Goal: Task Accomplishment & Management: Manage account settings

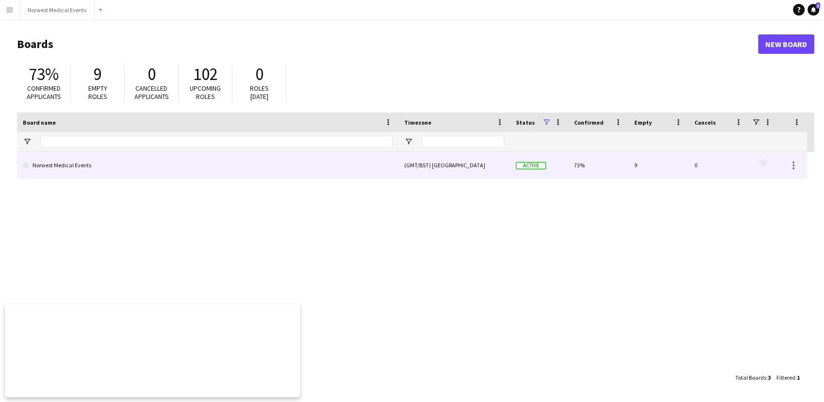
click at [126, 169] on link "Norwest Medical Events" at bounding box center [208, 165] width 370 height 27
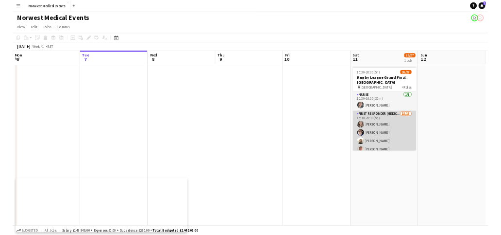
scroll to position [54, 0]
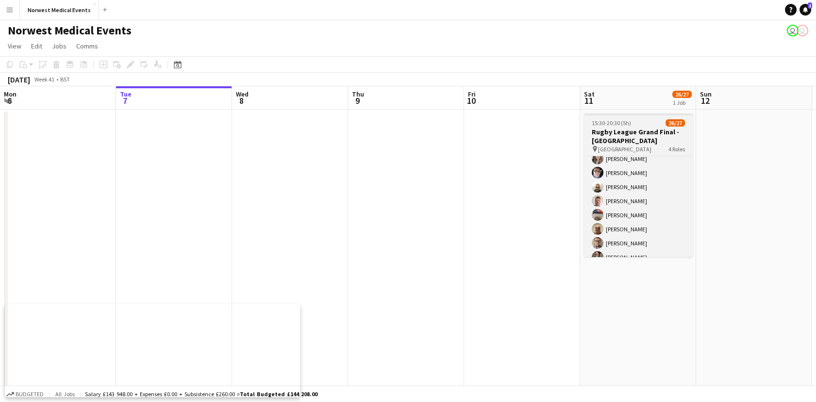
click at [502, 134] on h3 "Rugby League Grand Final - [GEOGRAPHIC_DATA]" at bounding box center [638, 136] width 109 height 17
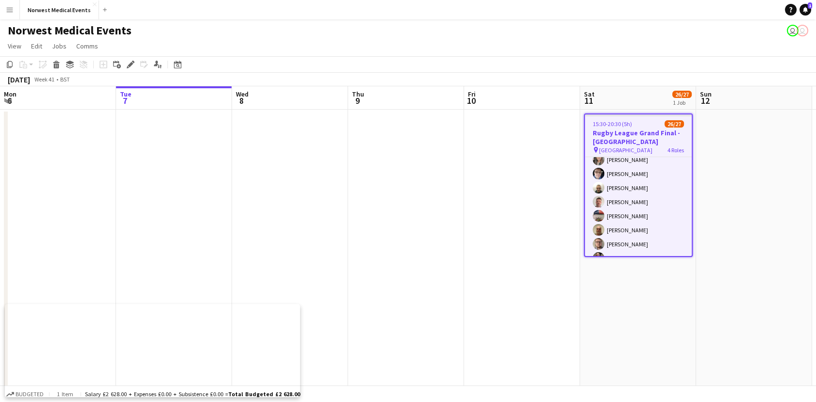
click at [502, 132] on h3 "Rugby League Grand Final - [GEOGRAPHIC_DATA]" at bounding box center [638, 137] width 107 height 17
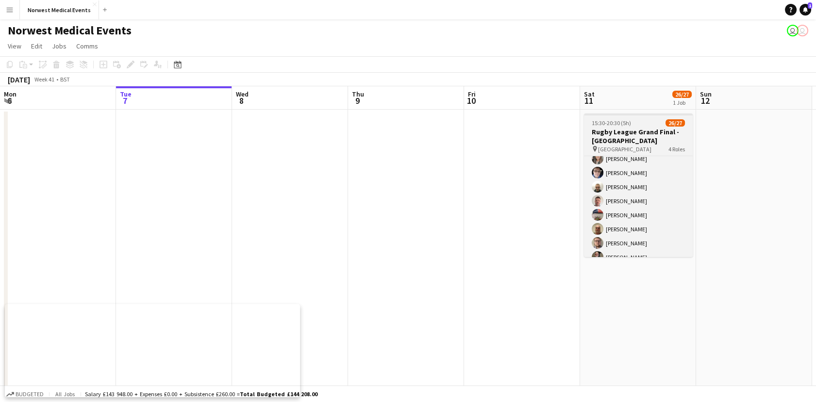
click at [502, 136] on h3 "Rugby League Grand Final - [GEOGRAPHIC_DATA]" at bounding box center [638, 136] width 109 height 17
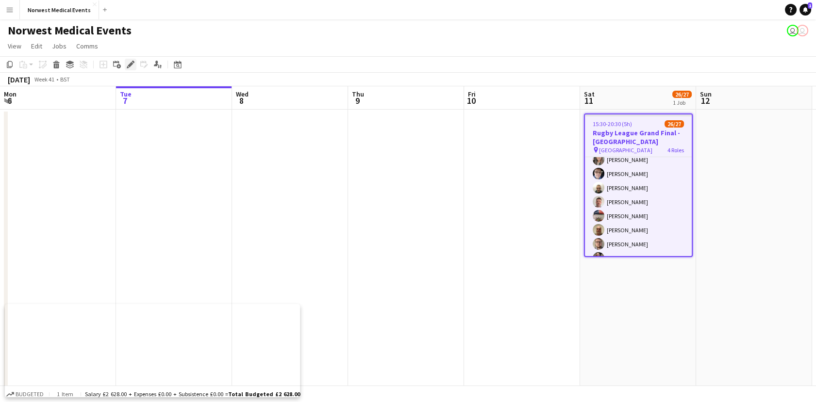
click at [134, 67] on div "Edit" at bounding box center [131, 65] width 12 height 12
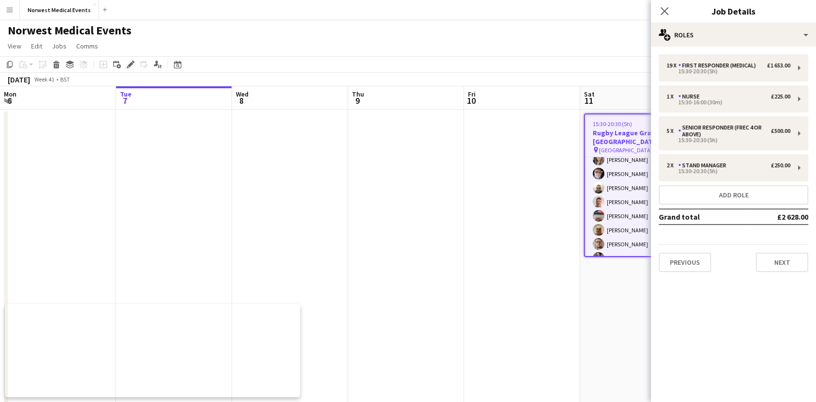
click at [502, 148] on span "[GEOGRAPHIC_DATA]" at bounding box center [625, 150] width 53 height 7
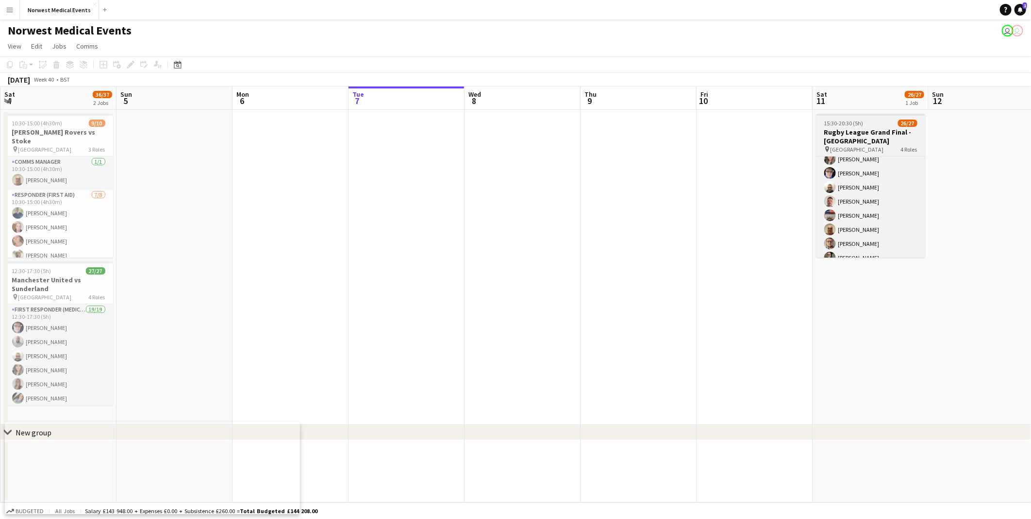
click at [502, 134] on h3 "Rugby League Grand Final - [GEOGRAPHIC_DATA]" at bounding box center [871, 136] width 109 height 17
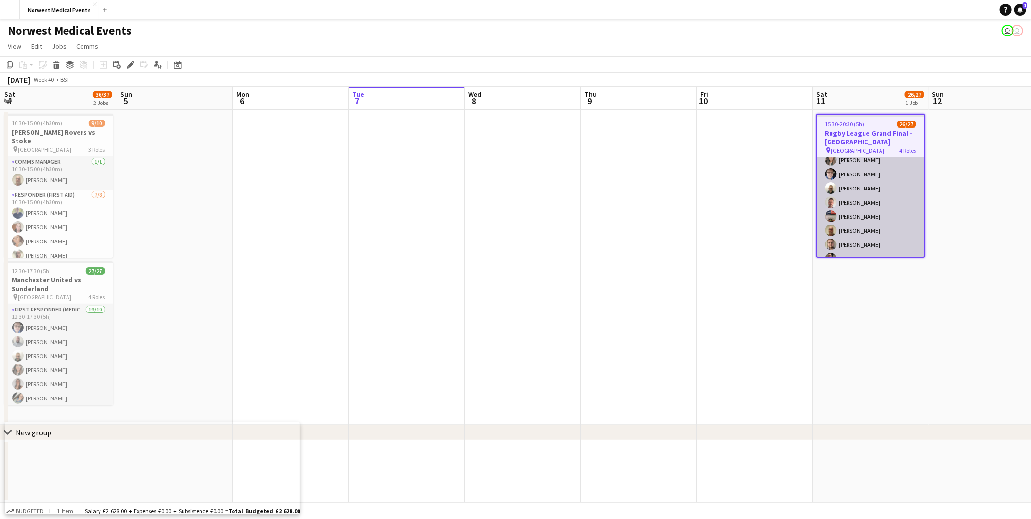
click at [502, 187] on app-card-role "First Responder (Medical) 18/19 15:30-20:30 (5h) [PERSON_NAME] [PERSON_NAME] [P…" at bounding box center [871, 279] width 107 height 286
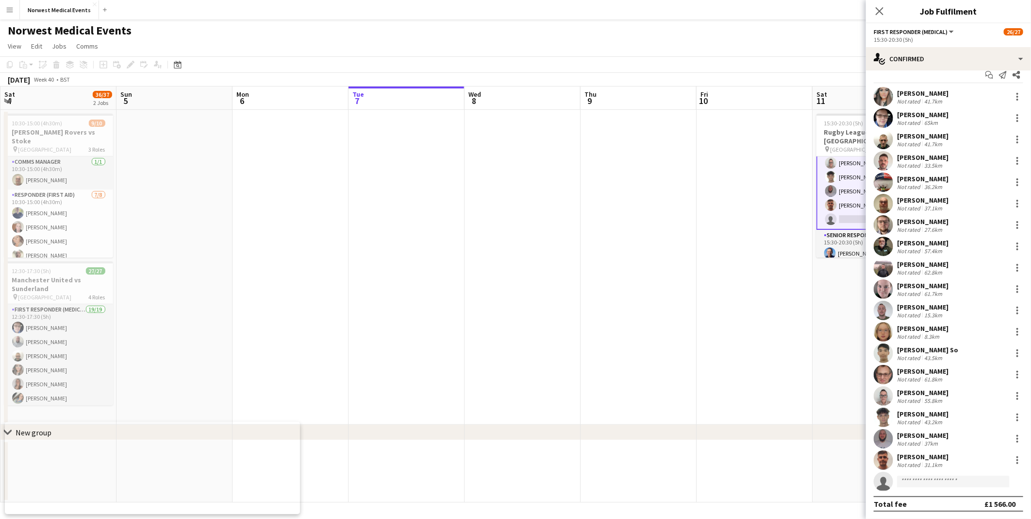
scroll to position [356, 0]
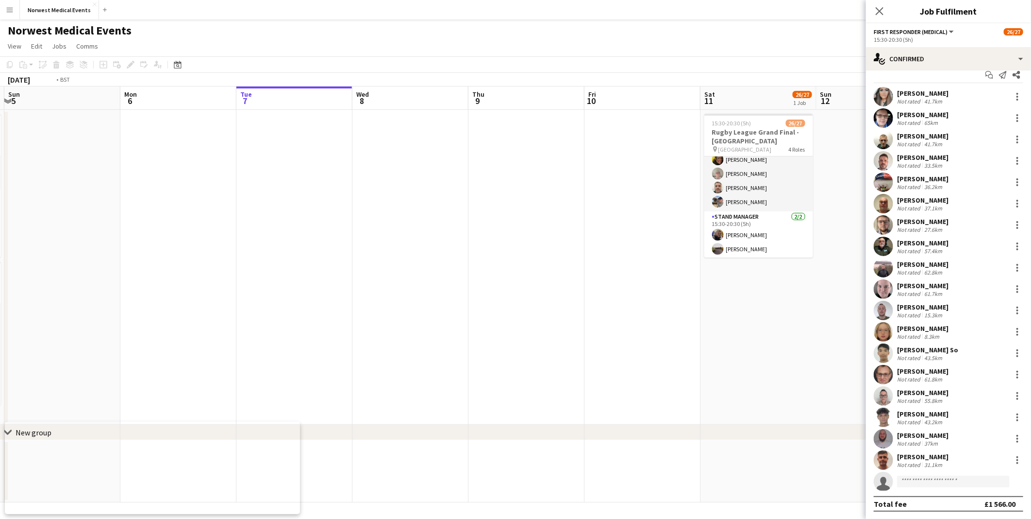
drag, startPoint x: 672, startPoint y: 254, endPoint x: 395, endPoint y: 260, distance: 276.8
click at [395, 235] on app-calendar-viewport "Thu 2 Fri 3 Sat 4 36/37 2 Jobs Sun 5 Mon 6 Tue 7 Wed 8 Thu 9 Fri 10 Sat 11 26/2…" at bounding box center [515, 294] width 1031 height 416
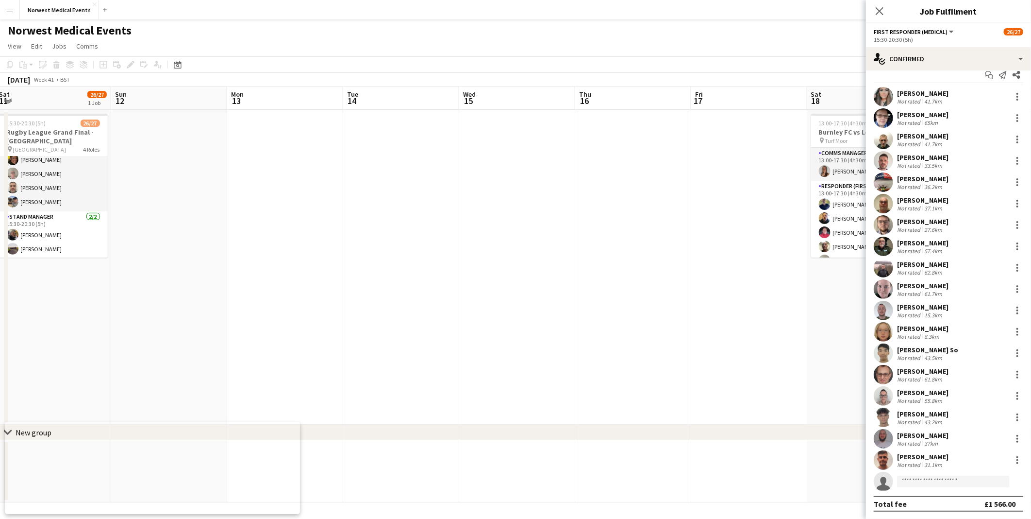
drag, startPoint x: 724, startPoint y: 256, endPoint x: 255, endPoint y: 321, distance: 474.0
click at [255, 235] on app-calendar-viewport "Wed 8 Thu 9 Fri 10 Sat 11 26/27 1 Job Sun 12 Mon 13 Tue 14 Wed 15 Thu 16 Fri 17…" at bounding box center [515, 294] width 1031 height 416
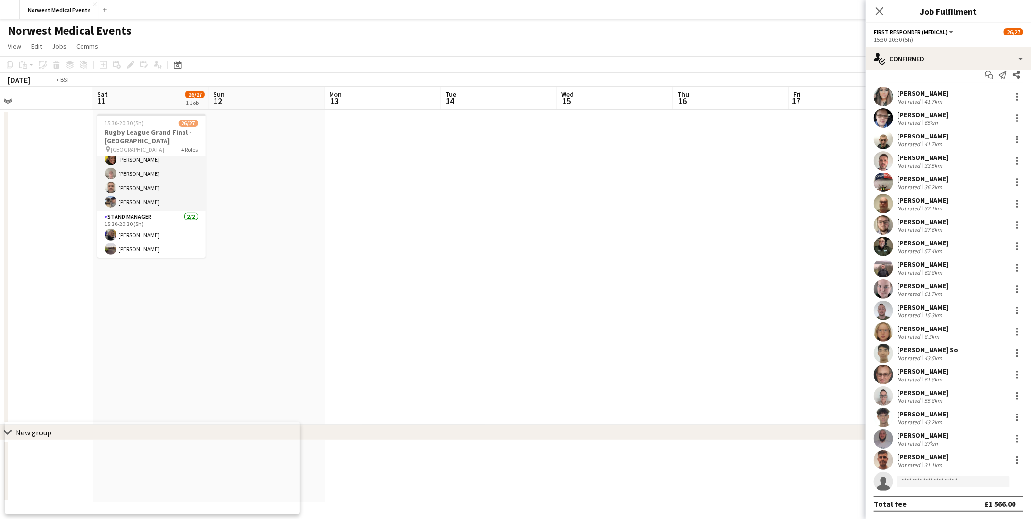
drag, startPoint x: 322, startPoint y: 323, endPoint x: 257, endPoint y: 323, distance: 65.1
click at [257, 235] on app-calendar-viewport "Wed 8 Thu 9 Fri 10 Sat 11 26/27 1 Job Sun 12 Mon 13 Tue 14 Wed 15 Thu 16 Fri 17…" at bounding box center [515, 294] width 1031 height 416
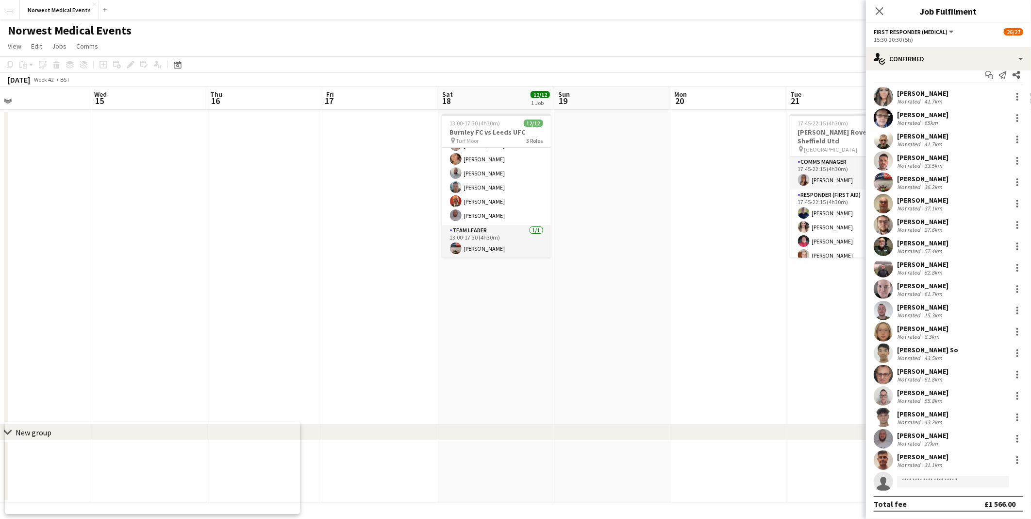
scroll to position [0, 268]
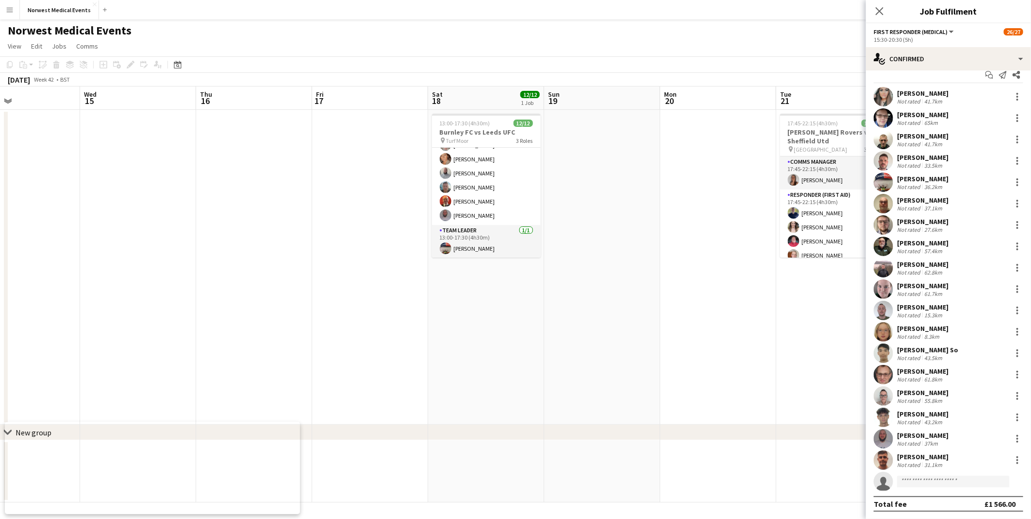
click at [429, 235] on app-calendar-viewport "Sun 12 Mon 13 Tue 14 Wed 15 Thu 16 Fri 17 Sat 18 12/12 1 Job Sun 19 Mon 20 Tue …" at bounding box center [515, 294] width 1031 height 416
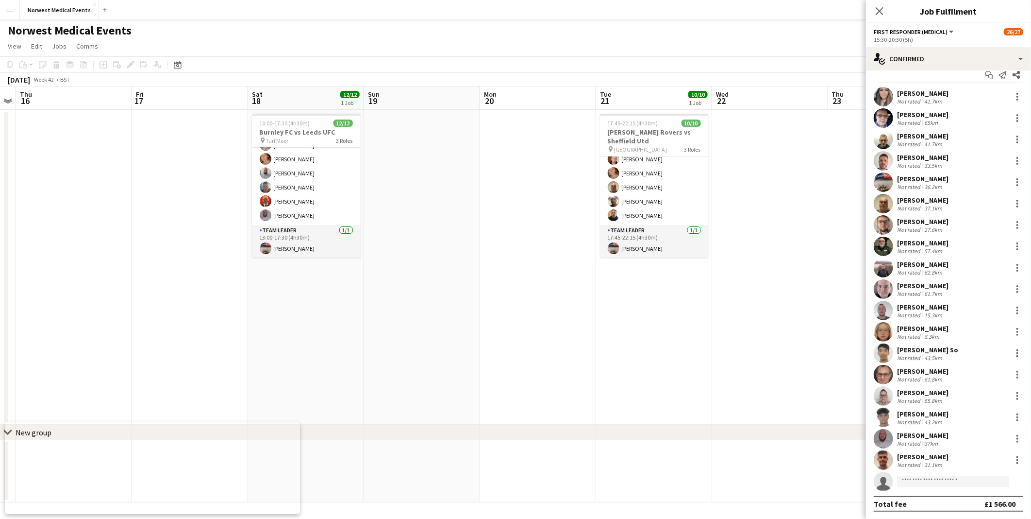
scroll to position [0, 349]
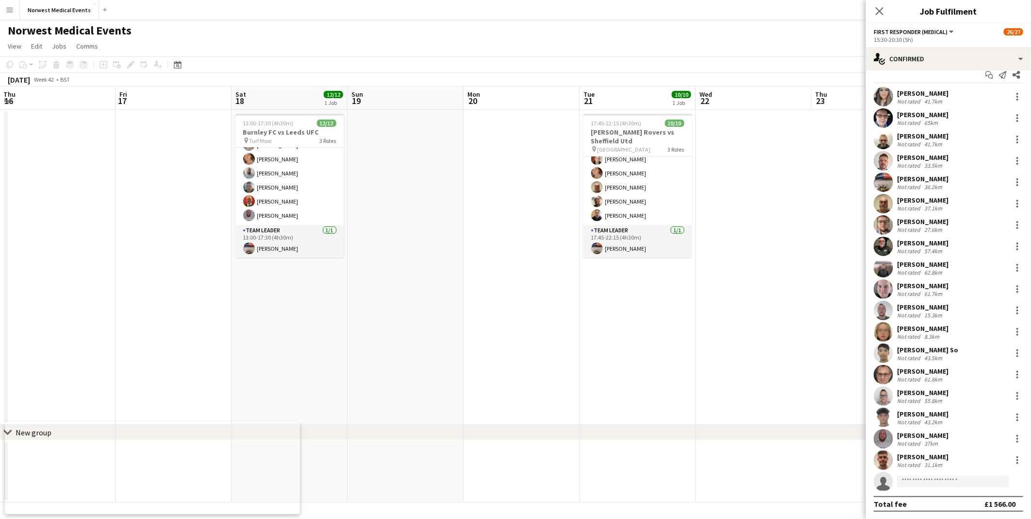
drag, startPoint x: 826, startPoint y: 284, endPoint x: 629, endPoint y: 287, distance: 197.1
click at [502, 235] on app-calendar-viewport "Mon 13 Tue 14 Wed 15 Thu 16 Fri 17 Sat 18 12/12 1 Job Sun 19 Mon 20 Tue 21 10/1…" at bounding box center [515, 294] width 1031 height 416
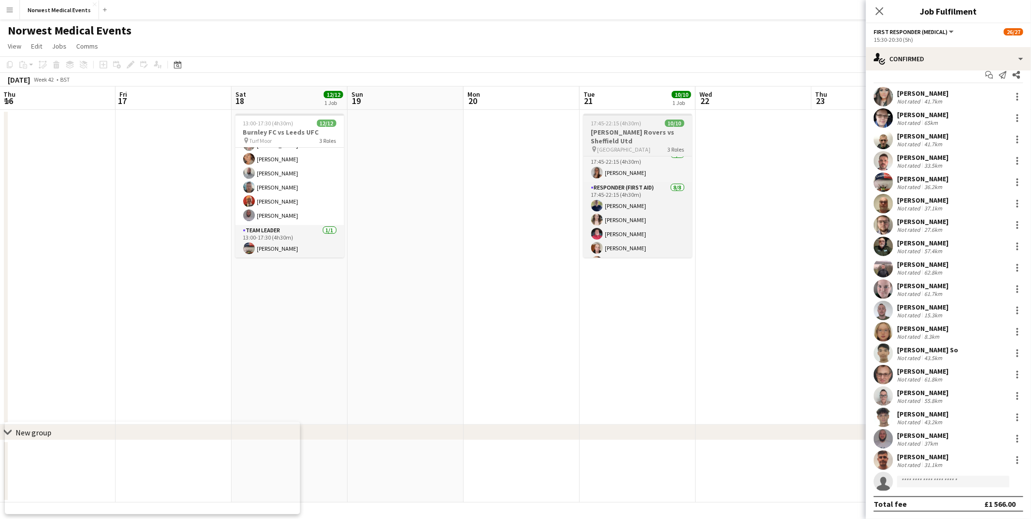
scroll to position [0, 0]
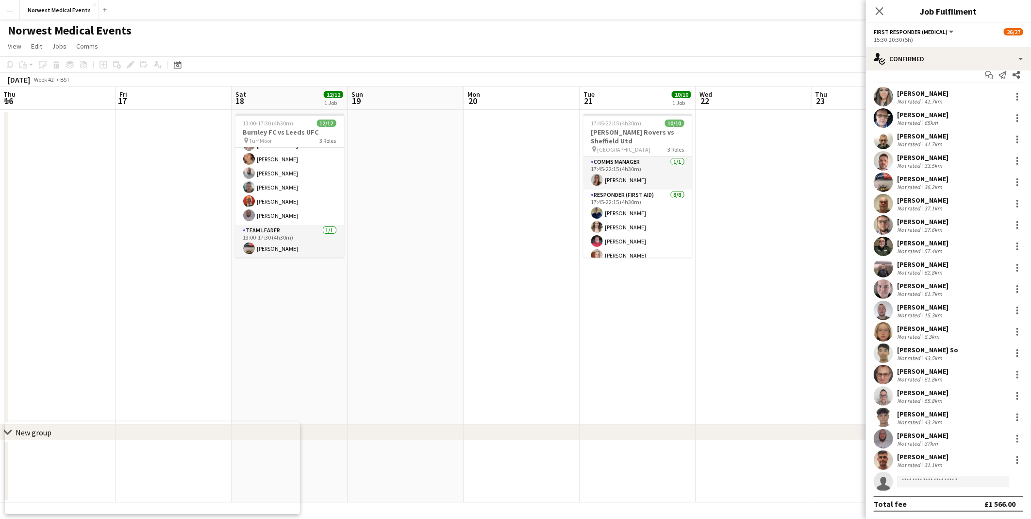
click at [502, 18] on div "Close pop-in" at bounding box center [879, 11] width 27 height 22
click at [502, 12] on icon at bounding box center [879, 10] width 9 height 9
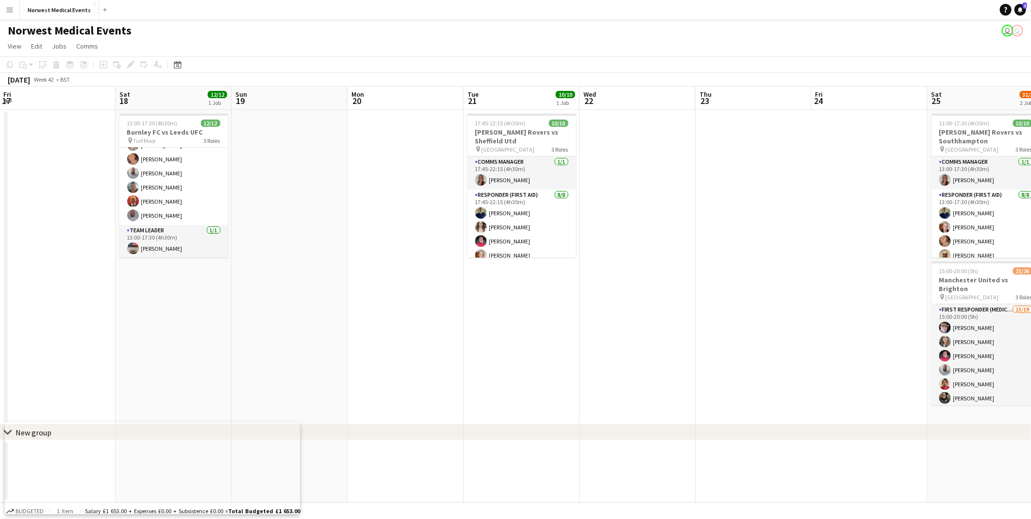
scroll to position [0, 293]
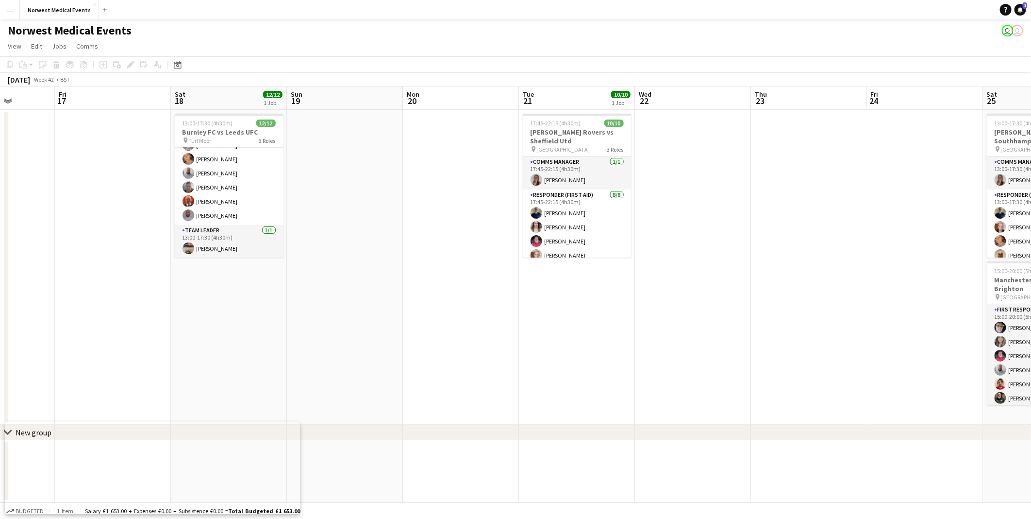
drag, startPoint x: 751, startPoint y: 306, endPoint x: 505, endPoint y: 336, distance: 247.1
click at [502, 235] on app-calendar-viewport "Tue 14 Wed 15 Thu 16 Fri 17 Sat 18 12/12 1 Job Sun 19 Mon 20 Tue 21 10/10 1 Job…" at bounding box center [515, 294] width 1031 height 416
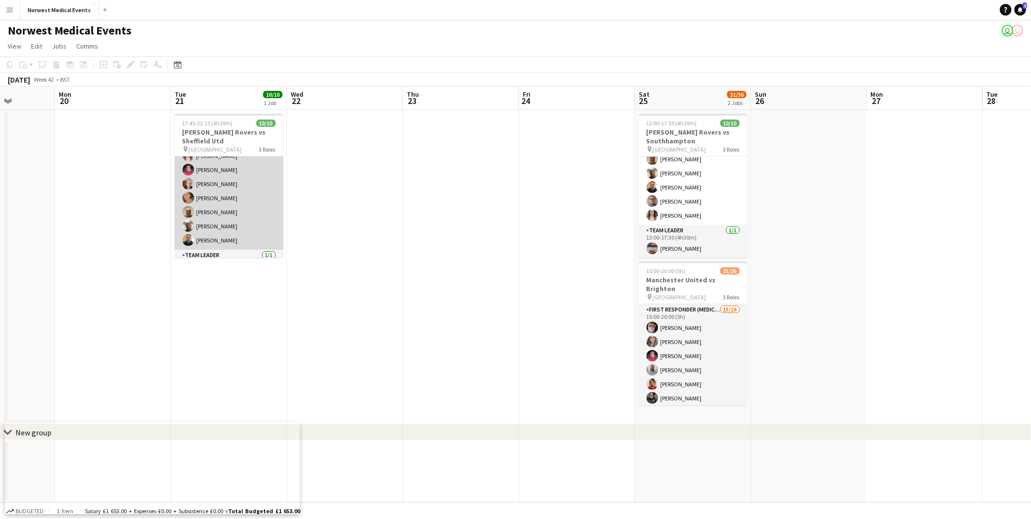
scroll to position [96, 0]
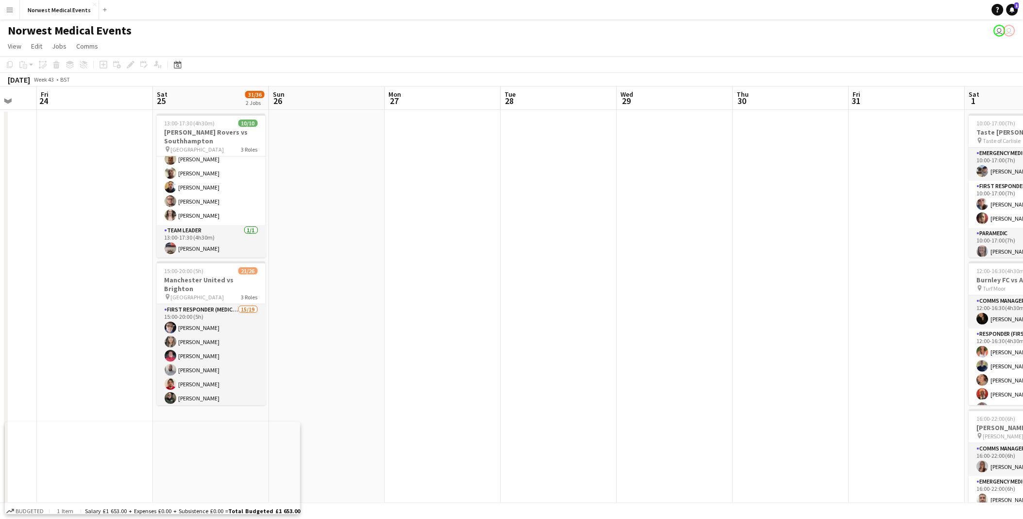
drag, startPoint x: 873, startPoint y: 245, endPoint x: 365, endPoint y: 278, distance: 508.9
click at [363, 235] on app-calendar-viewport "Tue 21 10/10 1 Job Wed 22 Thu 23 Fri 24 Sat 25 31/36 2 Jobs Sun 26 Mon 27 Tue 2…" at bounding box center [511, 351] width 1023 height 530
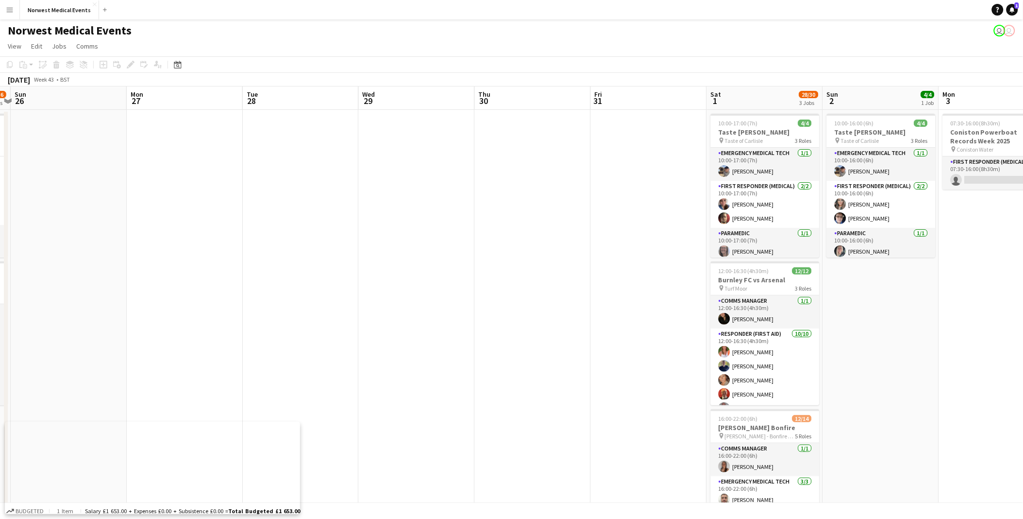
scroll to position [0, 332]
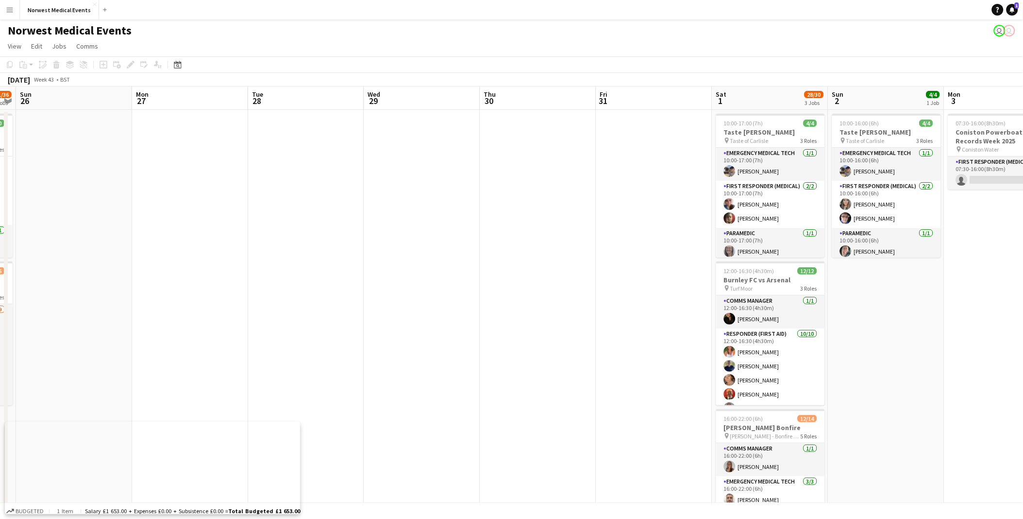
drag, startPoint x: 862, startPoint y: 272, endPoint x: 523, endPoint y: 277, distance: 338.4
click at [502, 235] on app-calendar-viewport "Thu 23 Fri 24 Sat 25 31/36 2 Jobs Sun 26 Mon 27 Tue 28 Wed 29 Thu 30 Fri 31 Sat…" at bounding box center [511, 351] width 1023 height 530
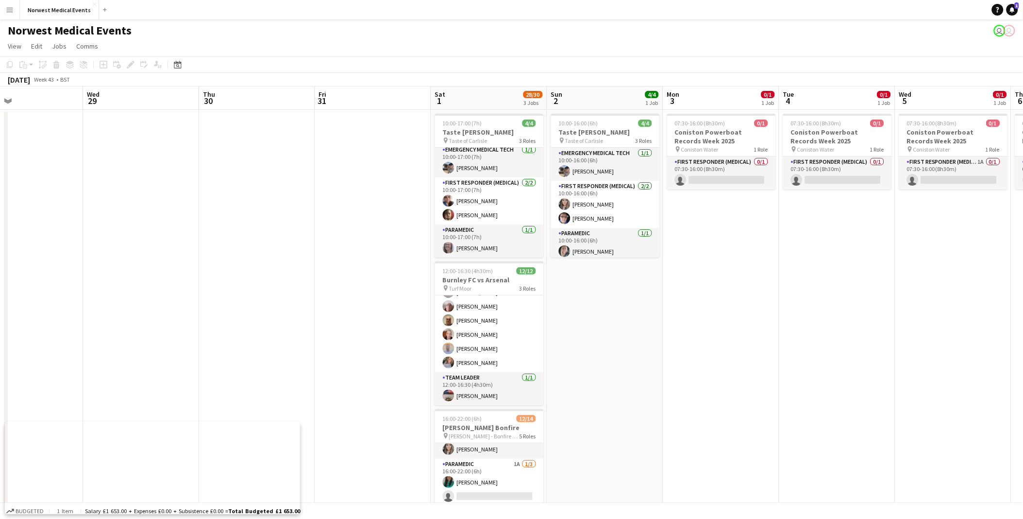
scroll to position [0, 387]
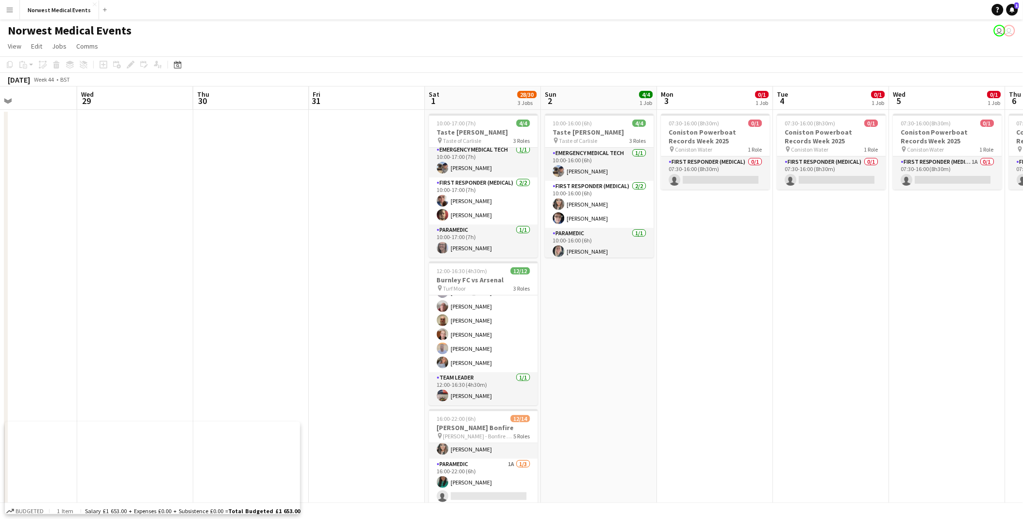
drag, startPoint x: 901, startPoint y: 304, endPoint x: 730, endPoint y: 298, distance: 171.0
click at [502, 235] on app-calendar-viewport "Sat 25 31/36 2 Jobs Sun 26 Mon 27 Tue 28 Wed 29 Thu 30 Fri 31 Sat 1 28/30 3 Job…" at bounding box center [511, 351] width 1023 height 530
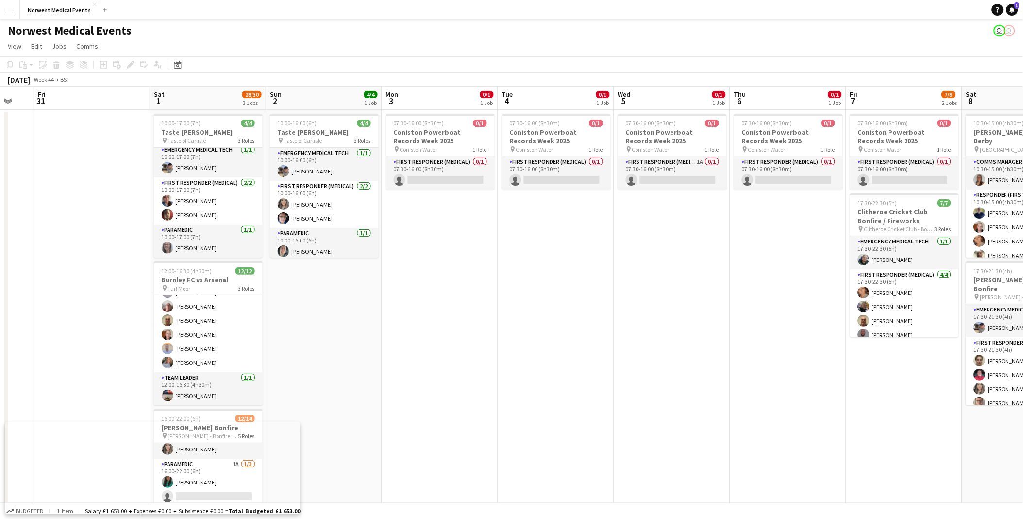
drag, startPoint x: 788, startPoint y: 244, endPoint x: 511, endPoint y: 258, distance: 276.6
click at [502, 235] on app-calendar-viewport "Tue 28 Wed 29 Thu 30 Fri 31 Sat 1 28/30 3 Jobs Sun 2 4/4 1 Job Mon 3 0/1 1 Job …" at bounding box center [511, 351] width 1023 height 530
click at [502, 161] on app-card-role "First Responder (Medical) 0/1 07:30-16:00 (8h30m) single-neutral-actions" at bounding box center [788, 172] width 109 height 33
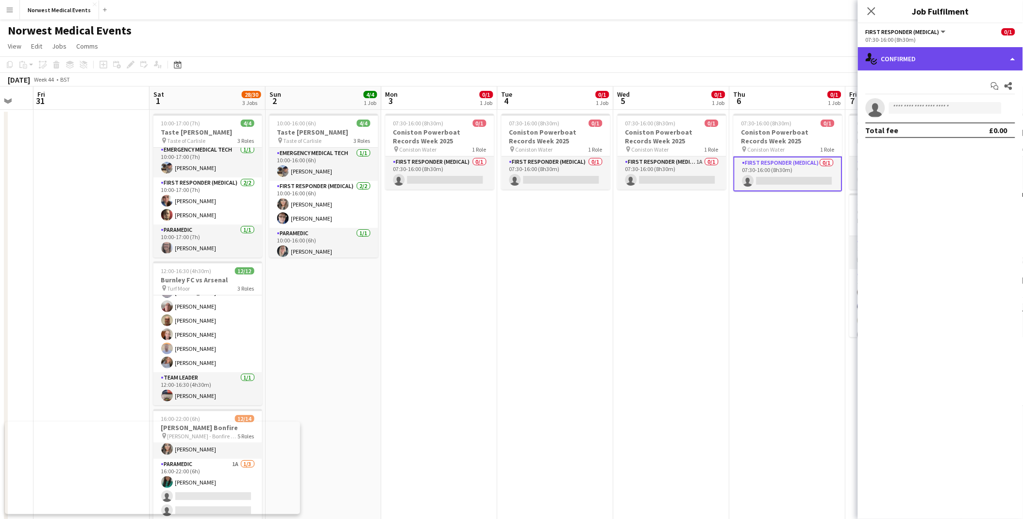
click at [502, 62] on div "single-neutral-actions-check-2 Confirmed" at bounding box center [940, 58] width 165 height 23
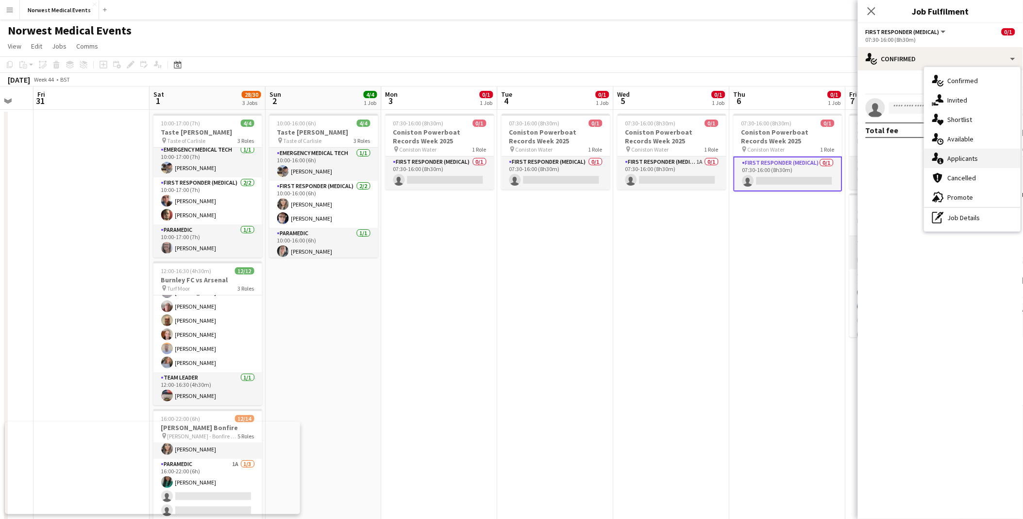
click at [502, 156] on span "Applicants" at bounding box center [963, 158] width 31 height 9
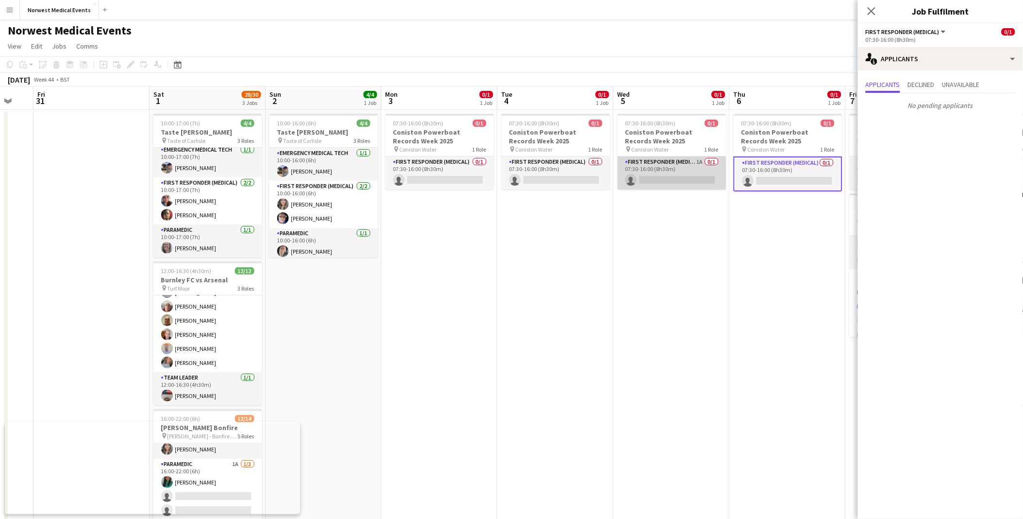
click at [502, 169] on app-card-role "First Responder (Medical) 1A 0/1 07:30-16:00 (8h30m) single-neutral-actions" at bounding box center [672, 172] width 109 height 33
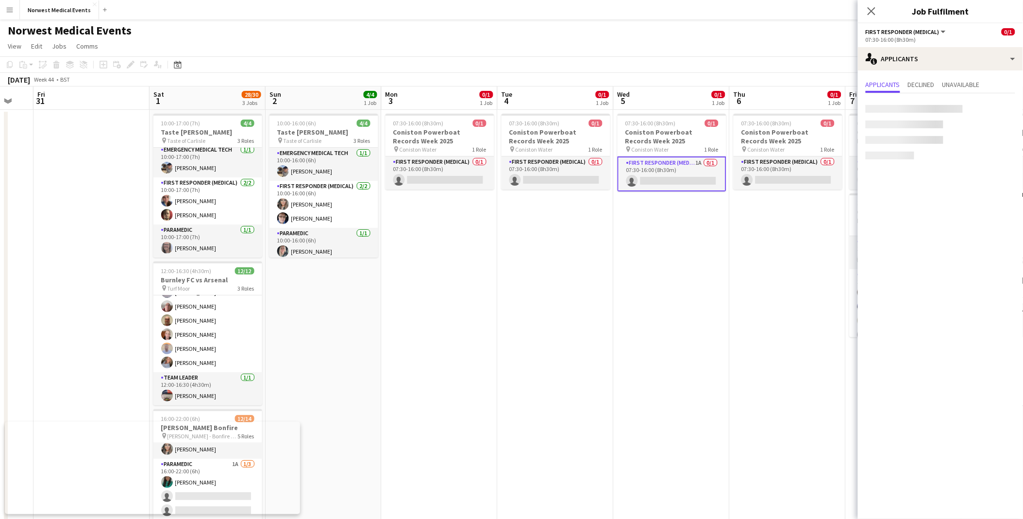
scroll to position [0, 316]
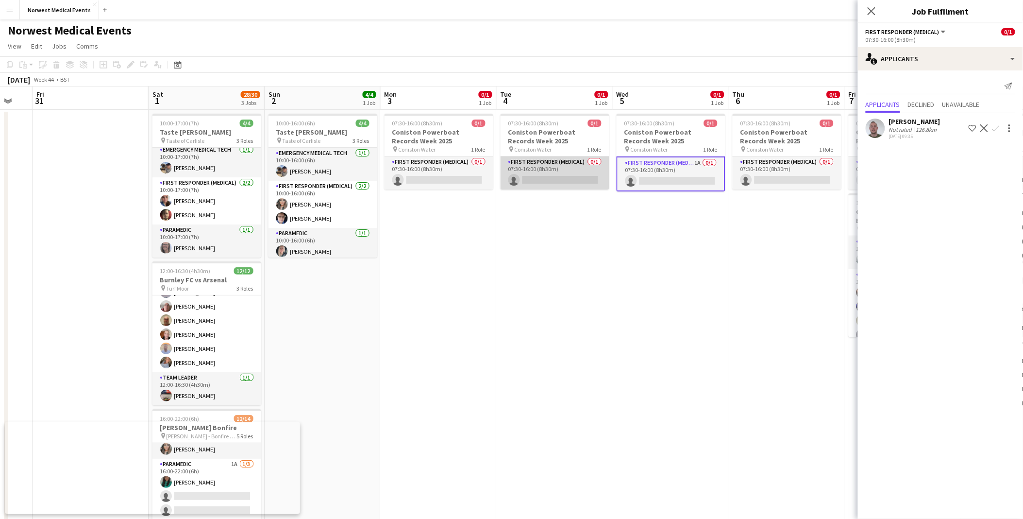
click at [502, 176] on app-card-role "First Responder (Medical) 0/1 07:30-16:00 (8h30m) single-neutral-actions" at bounding box center [555, 172] width 109 height 33
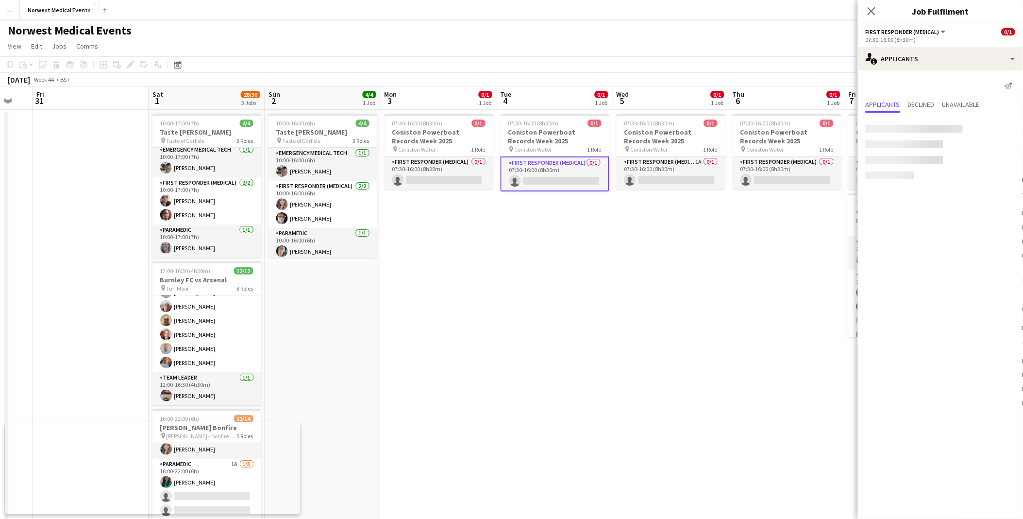
scroll to position [0, 316]
click at [459, 172] on app-card-role "First Responder (Medical) 0/1 07:30-16:00 (8h30m) single-neutral-actions" at bounding box center [438, 172] width 109 height 33
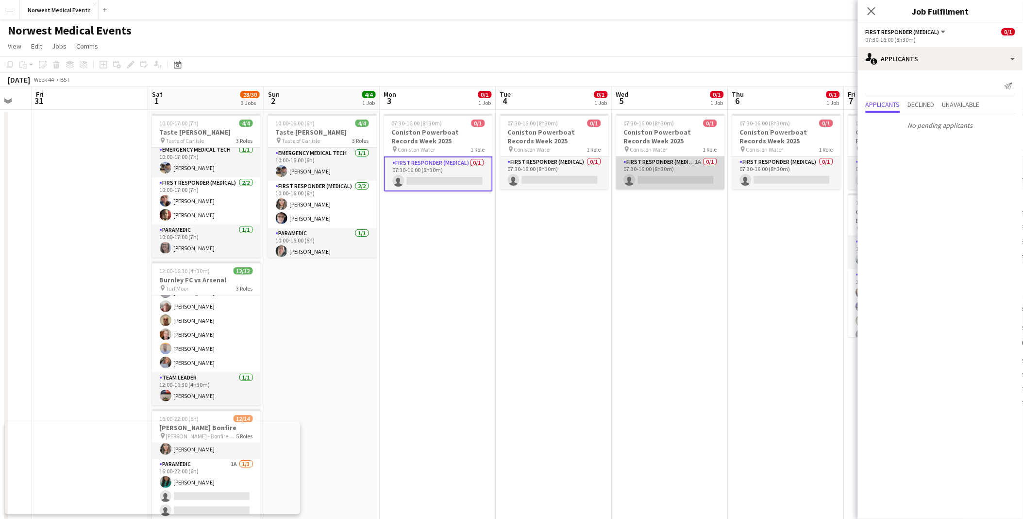
click at [502, 168] on app-card-role "First Responder (Medical) 1A 0/1 07:30-16:00 (8h30m) single-neutral-actions" at bounding box center [670, 172] width 109 height 33
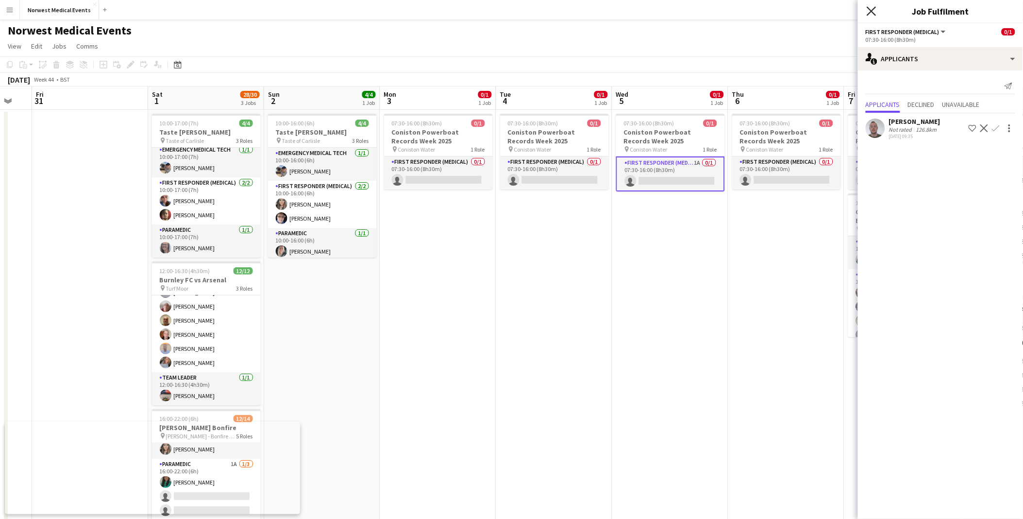
click at [502, 11] on icon at bounding box center [871, 10] width 9 height 9
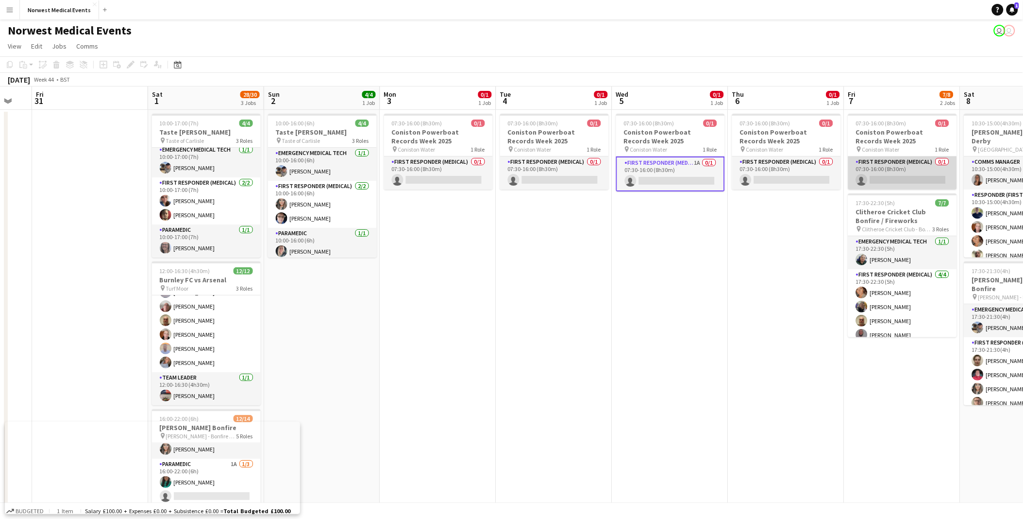
click at [502, 163] on app-card-role "First Responder (Medical) 0/1 07:30-16:00 (8h30m) single-neutral-actions" at bounding box center [902, 172] width 109 height 33
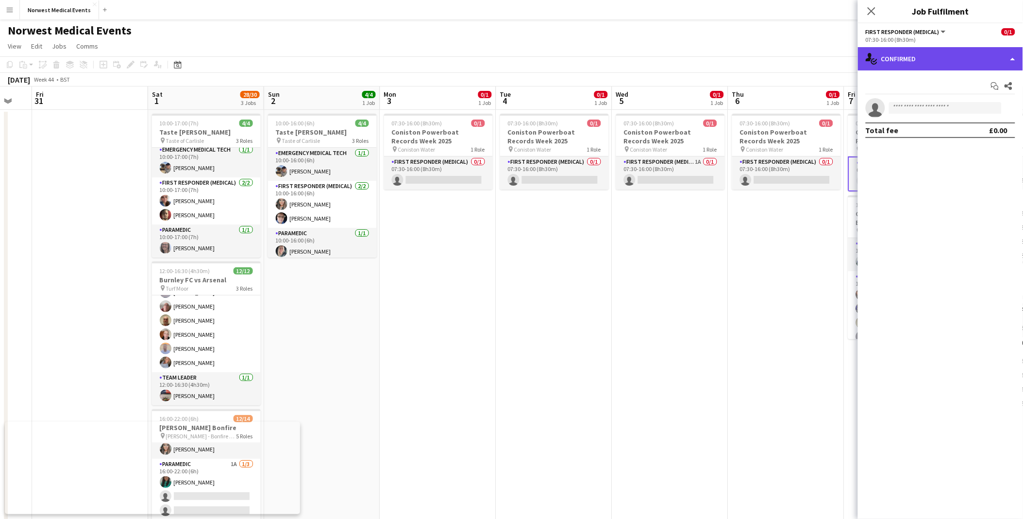
click at [502, 65] on div "single-neutral-actions-check-2 Confirmed" at bounding box center [940, 58] width 165 height 23
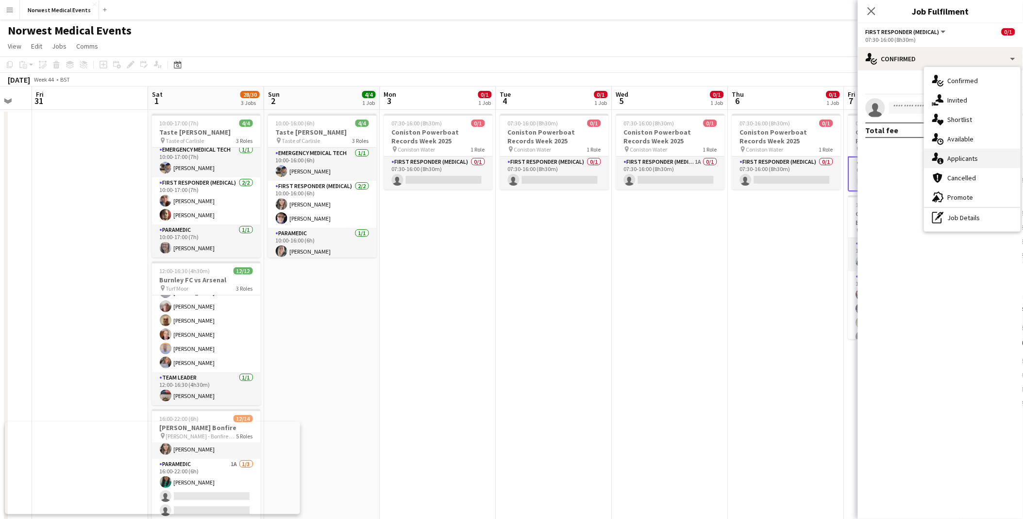
click at [502, 163] on icon at bounding box center [941, 161] width 6 height 6
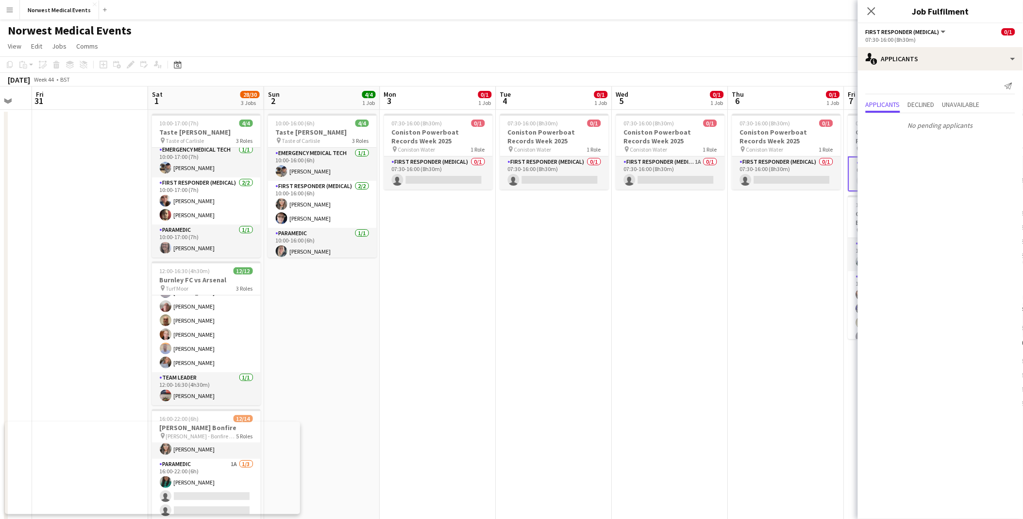
drag, startPoint x: 868, startPoint y: 20, endPoint x: 847, endPoint y: 102, distance: 84.2
click at [502, 21] on div "Close pop-in" at bounding box center [871, 11] width 27 height 22
click at [502, 10] on icon "Close pop-in" at bounding box center [871, 10] width 9 height 9
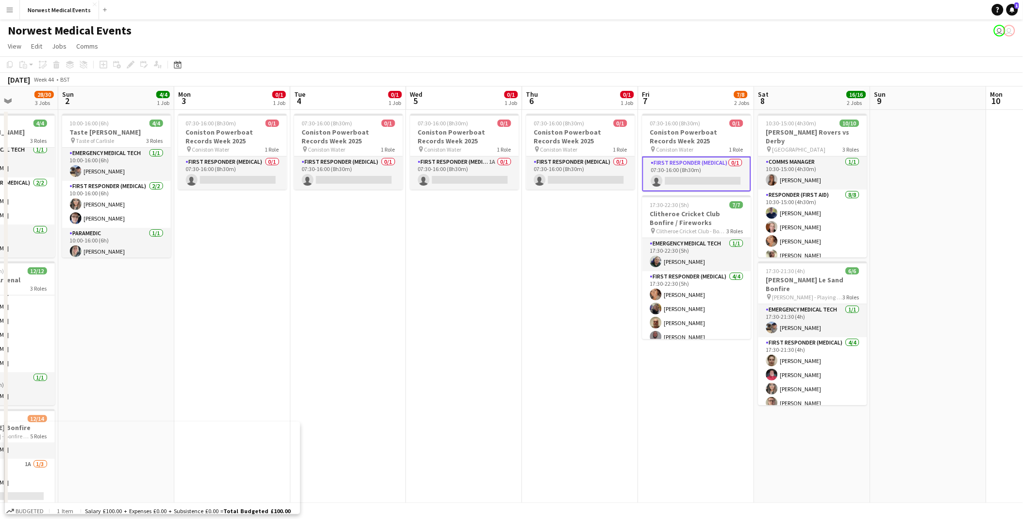
drag, startPoint x: 780, startPoint y: 265, endPoint x: 574, endPoint y: 286, distance: 207.5
click at [502, 235] on app-calendar-viewport "Thu 30 Fri 31 Sat 1 28/30 3 Jobs Sun 2 4/4 1 Job Mon 3 0/1 1 Job Tue 4 0/1 1 Jo…" at bounding box center [511, 351] width 1023 height 530
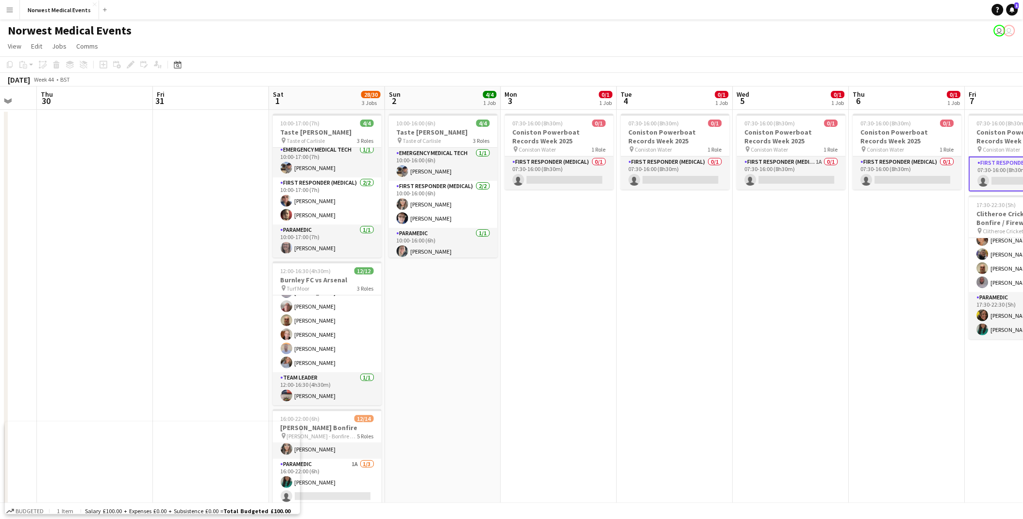
scroll to position [0, 195]
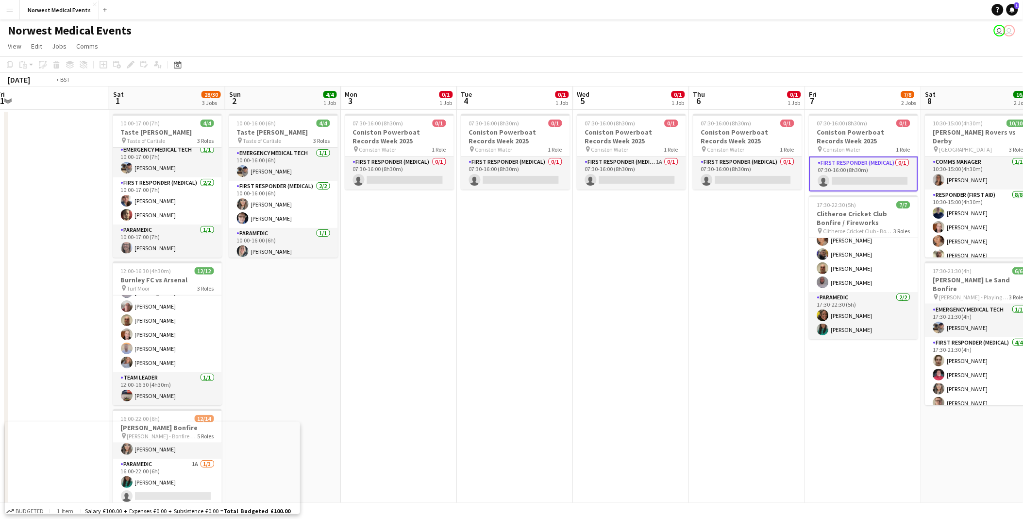
drag, startPoint x: 392, startPoint y: 264, endPoint x: 184, endPoint y: 261, distance: 208.8
click at [184, 235] on app-calendar-viewport "Tue 28 Wed 29 Thu 30 Fri 31 Sat 1 28/30 3 Jobs Sun 2 4/4 1 Job Mon 3 0/1 1 Job …" at bounding box center [511, 351] width 1023 height 530
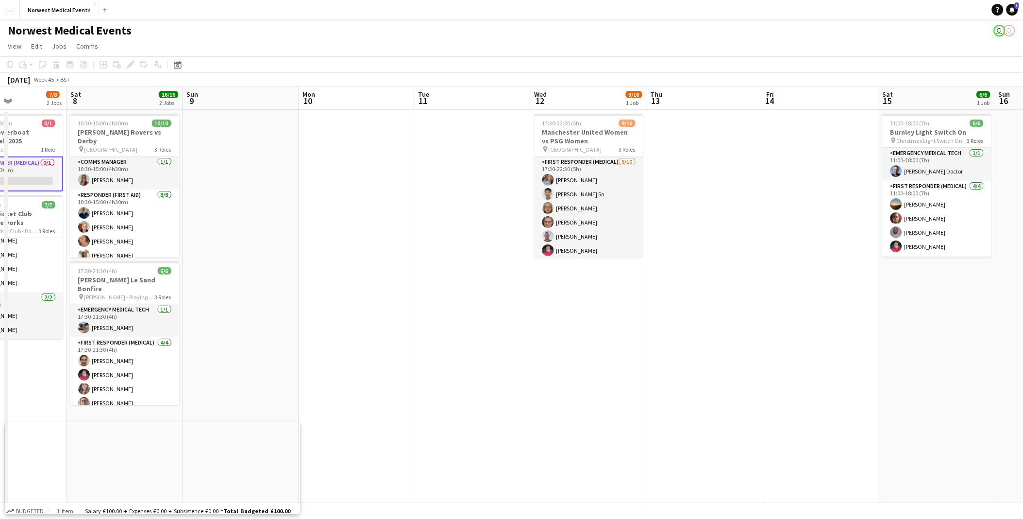
drag, startPoint x: 778, startPoint y: 260, endPoint x: 346, endPoint y: 261, distance: 431.6
click at [347, 235] on app-calendar-viewport "Wed 5 0/1 1 Job Thu 6 0/1 1 Job Fri 7 7/8 2 Jobs Sat 8 16/16 2 Jobs Sun 9 Mon 1…" at bounding box center [511, 351] width 1023 height 530
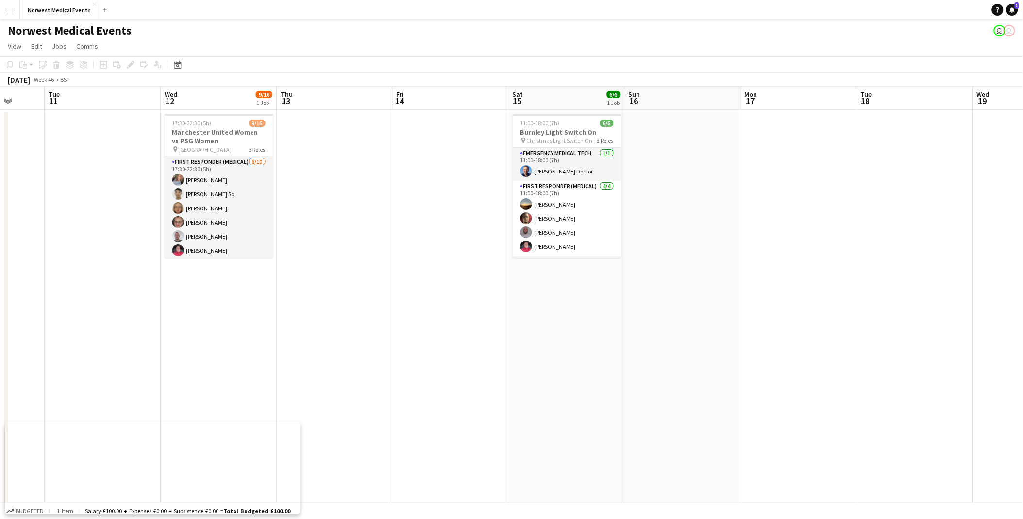
scroll to position [0, 307]
drag, startPoint x: 732, startPoint y: 259, endPoint x: 358, endPoint y: 279, distance: 374.4
click at [358, 235] on app-calendar-viewport "Sat 8 16/16 2 Jobs Sun 9 Mon 10 Tue 11 Wed 12 9/16 1 Job Thu 13 Fri 14 Sat 15 6…" at bounding box center [511, 351] width 1023 height 530
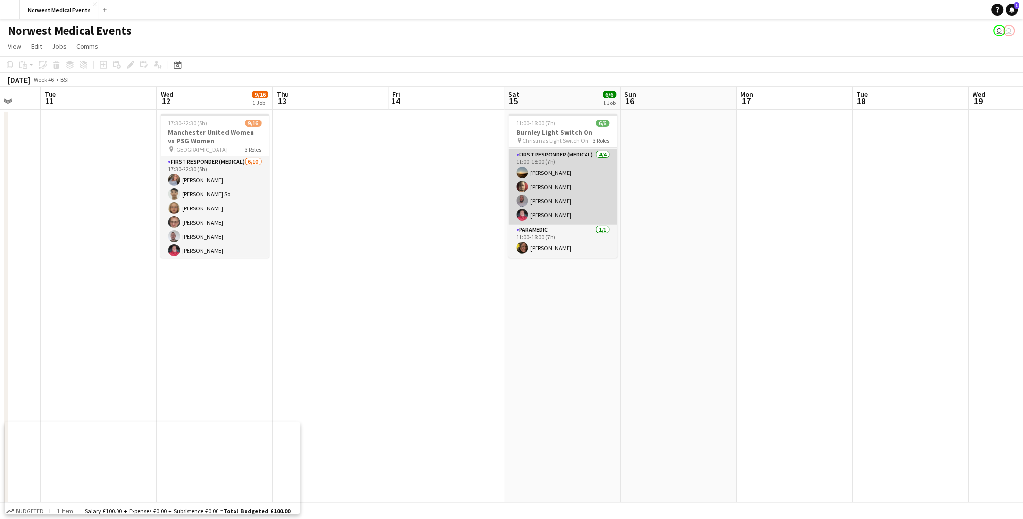
scroll to position [0, 0]
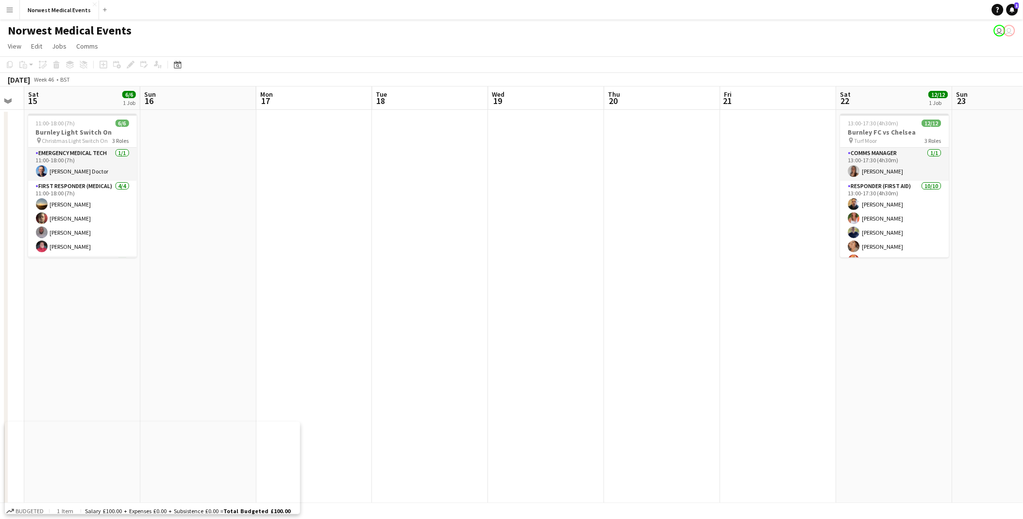
drag, startPoint x: 595, startPoint y: 285, endPoint x: 437, endPoint y: 285, distance: 157.3
click at [437, 235] on app-calendar-viewport "Wed 12 9/16 1 Job Thu 13 Fri 14 Sat 15 6/6 1 Job Sun 16 Mon 17 Tue 18 Wed 19 Th…" at bounding box center [511, 351] width 1023 height 530
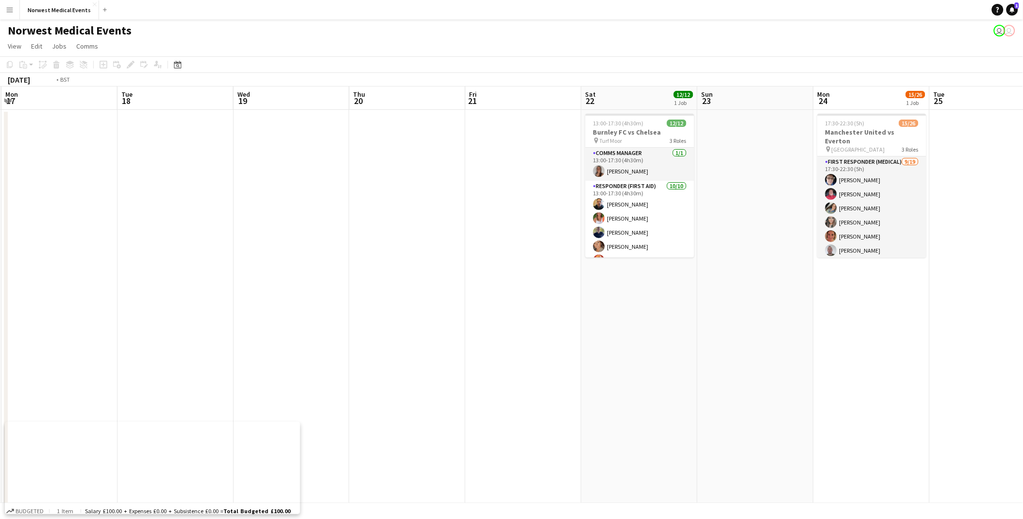
scroll to position [0, 306]
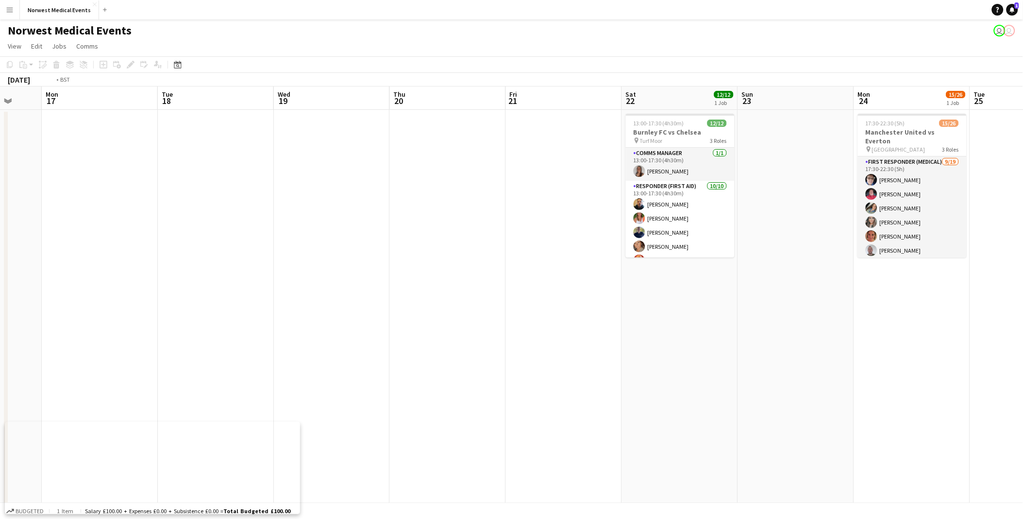
drag, startPoint x: 627, startPoint y: 343, endPoint x: 483, endPoint y: 333, distance: 144.1
click at [483, 235] on app-calendar-viewport "Fri 14 Sat 15 6/6 1 Job Sun 16 Mon 17 Tue 18 Wed 19 Thu 20 Fri 21 Sat 22 12/12 …" at bounding box center [511, 351] width 1023 height 530
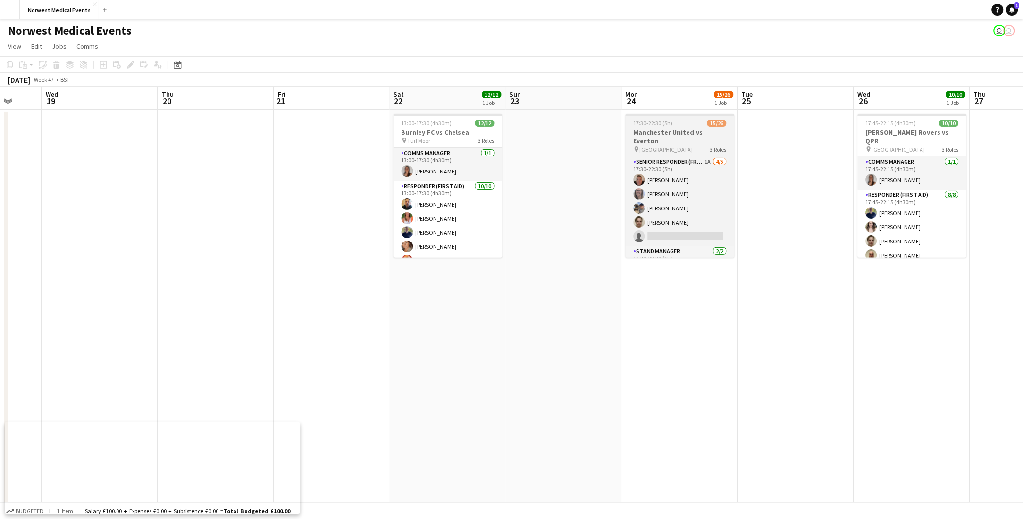
scroll to position [313, 0]
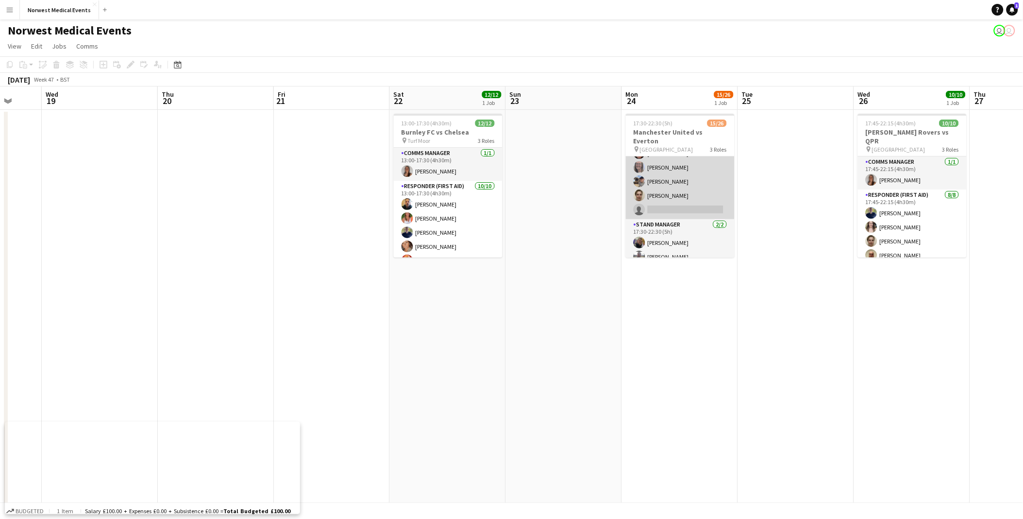
click at [502, 189] on app-card-role "Senior Responder (FREC 4 or Above) 1A [DATE] 17:30-22:30 (5h) [PERSON_NAME] [PE…" at bounding box center [680, 174] width 109 height 89
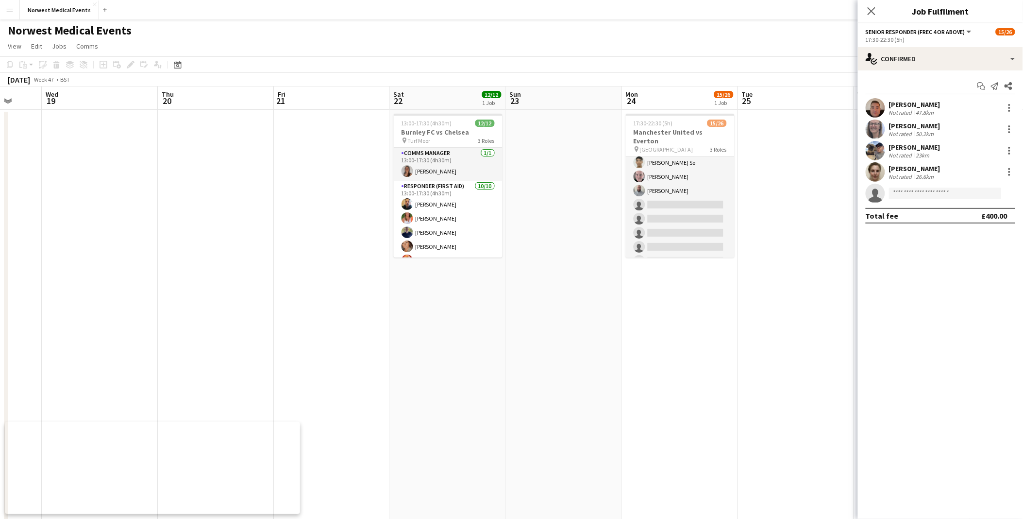
scroll to position [0, 0]
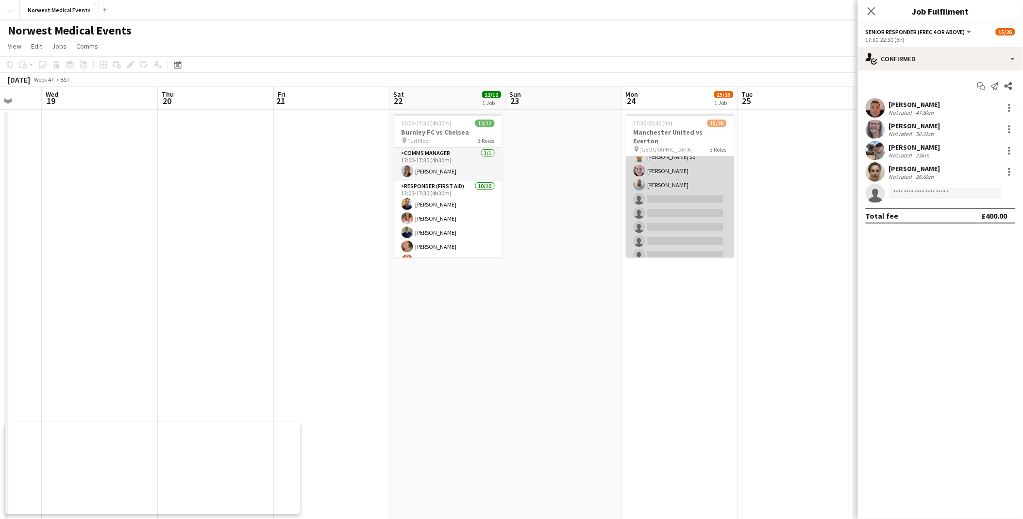
click at [502, 212] on app-card-role "First Responder (Medical) [DATE] 17:30-22:30 (5h) [PERSON_NAME] [PERSON_NAME] […" at bounding box center [680, 192] width 109 height 286
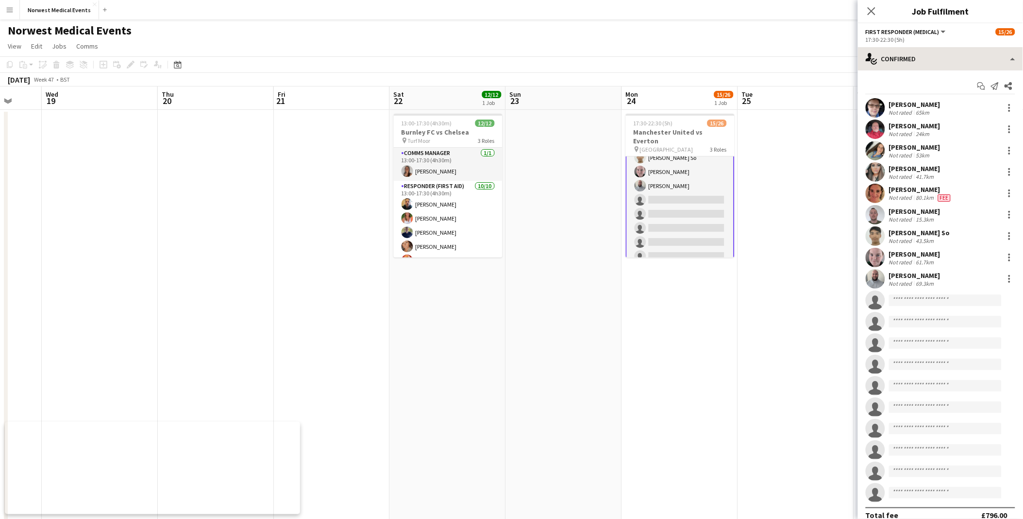
scroll to position [108, 0]
click at [502, 55] on div "single-neutral-actions-check-2 Confirmed" at bounding box center [940, 58] width 165 height 23
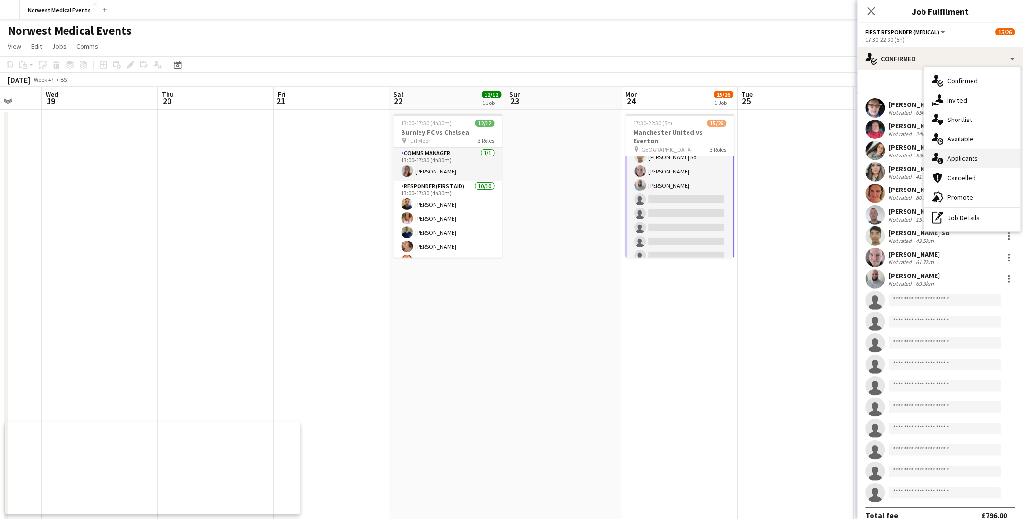
click at [502, 151] on div "single-neutral-actions-information Applicants" at bounding box center [972, 158] width 96 height 19
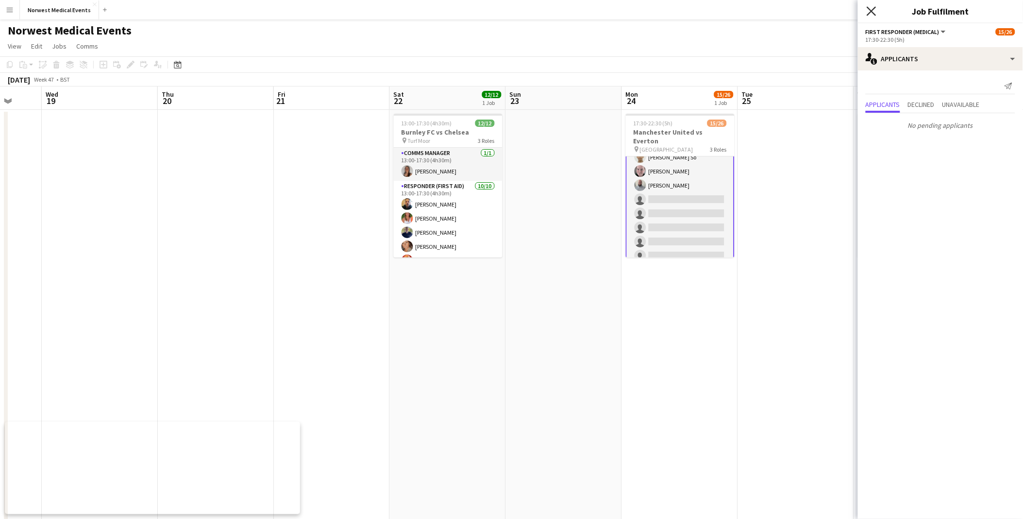
click at [502, 11] on icon "Close pop-in" at bounding box center [871, 10] width 9 height 9
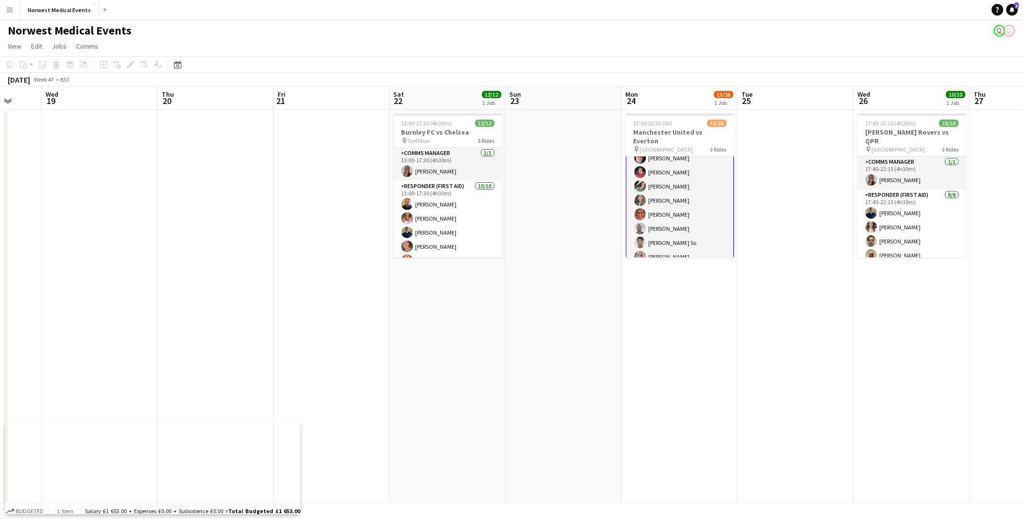
scroll to position [0, 0]
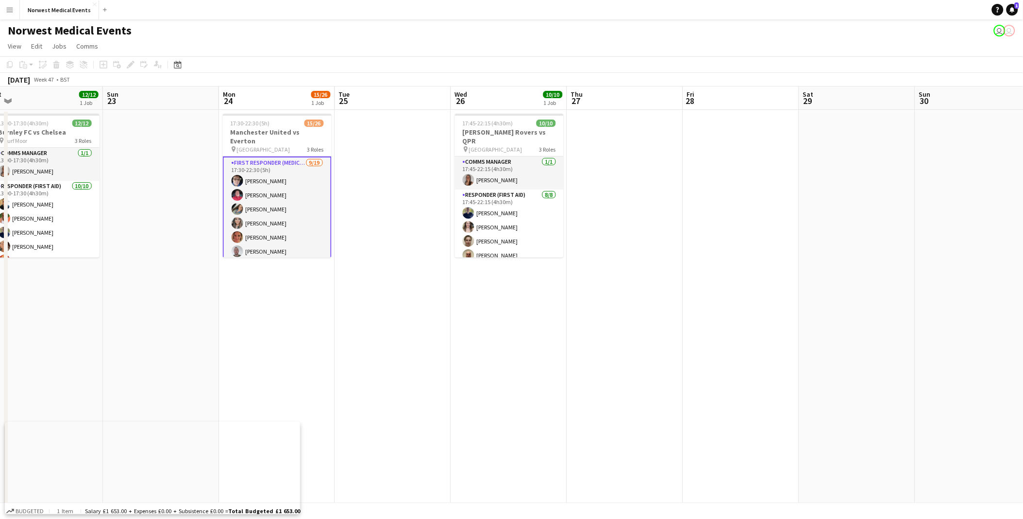
drag, startPoint x: 950, startPoint y: 294, endPoint x: 531, endPoint y: 331, distance: 420.6
click at [502, 235] on app-calendar-viewport "Wed 19 Thu 20 Fri 21 Sat 22 12/12 1 Job Sun 23 Mon 24 15/26 1 Job Tue 25 Wed 26…" at bounding box center [511, 351] width 1023 height 530
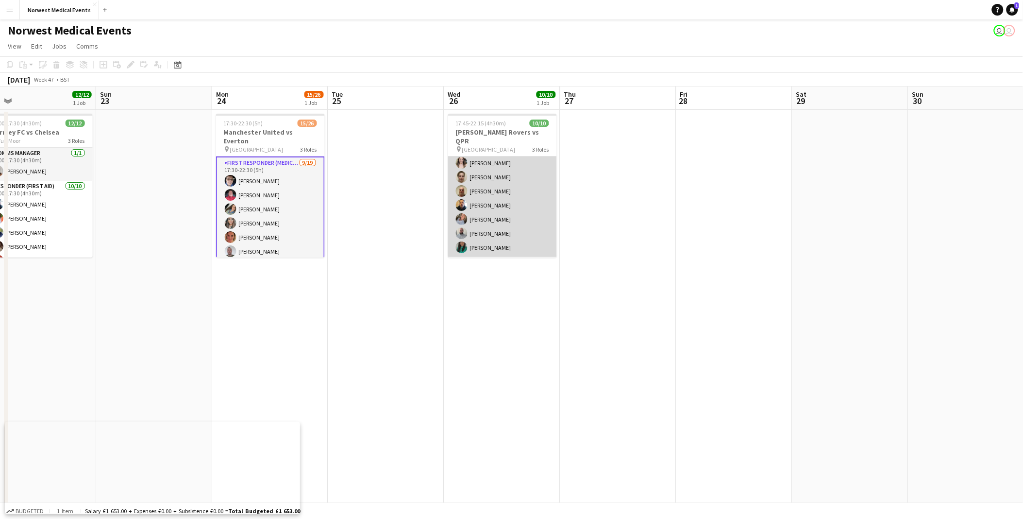
scroll to position [88, 0]
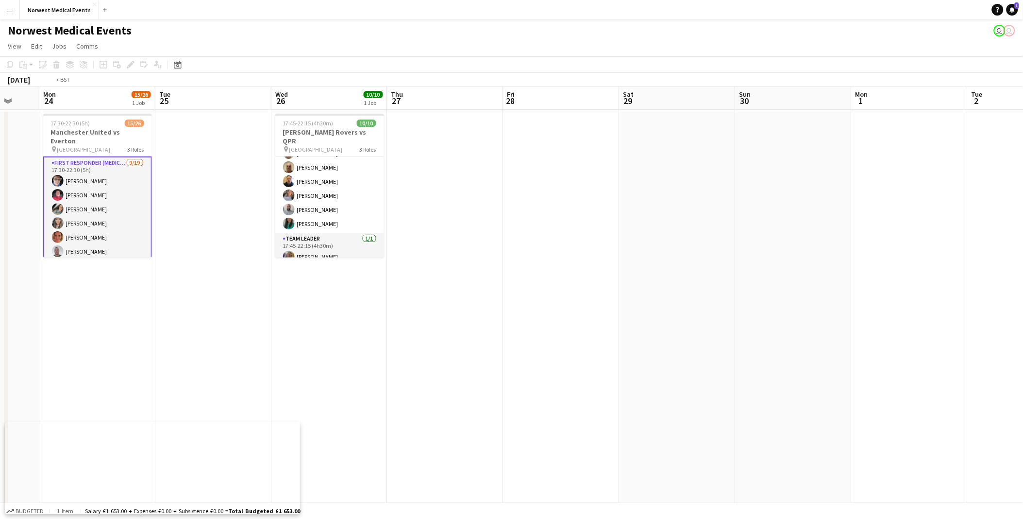
drag, startPoint x: 832, startPoint y: 229, endPoint x: 533, endPoint y: 242, distance: 299.3
click at [502, 235] on app-calendar-viewport "Fri 21 Sat 22 12/12 1 Job Sun 23 Mon 24 15/26 1 Job Tue 25 Wed 26 10/10 1 Job T…" at bounding box center [511, 351] width 1023 height 530
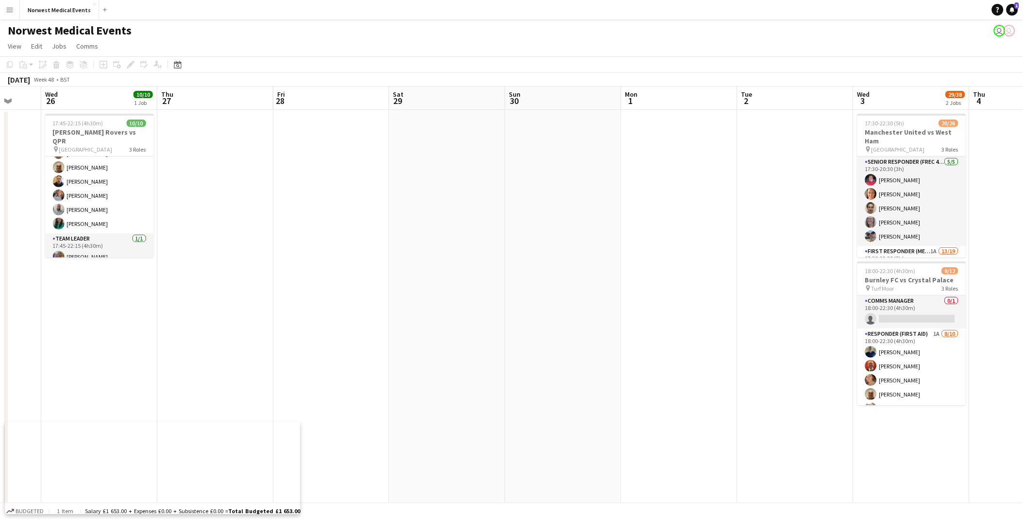
scroll to position [0, 381]
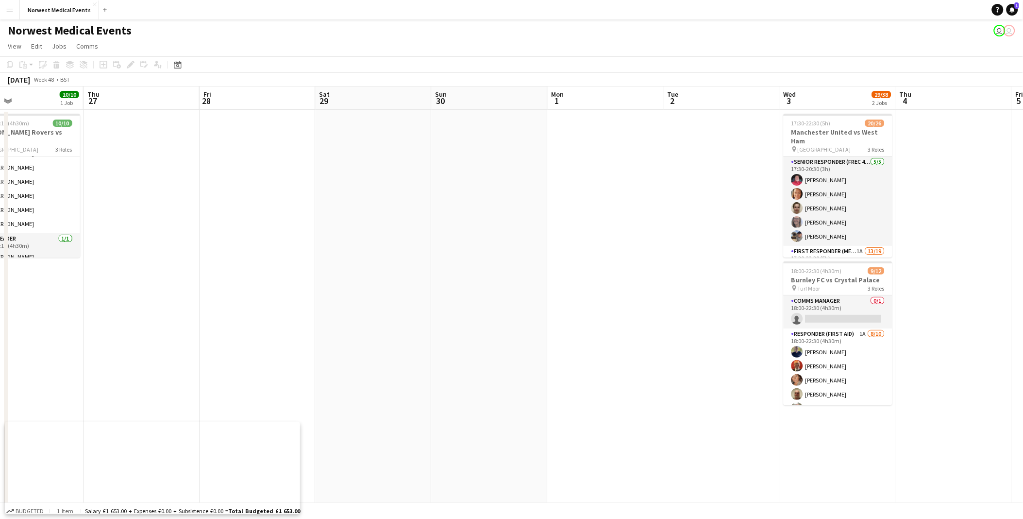
drag, startPoint x: 741, startPoint y: 247, endPoint x: 469, endPoint y: 278, distance: 274.1
click at [469, 235] on app-calendar-viewport "Sun 23 Mon 24 15/26 1 Job Tue 25 Wed 26 10/10 1 Job Thu 27 Fri 28 Sat 29 Sun 30…" at bounding box center [511, 351] width 1023 height 530
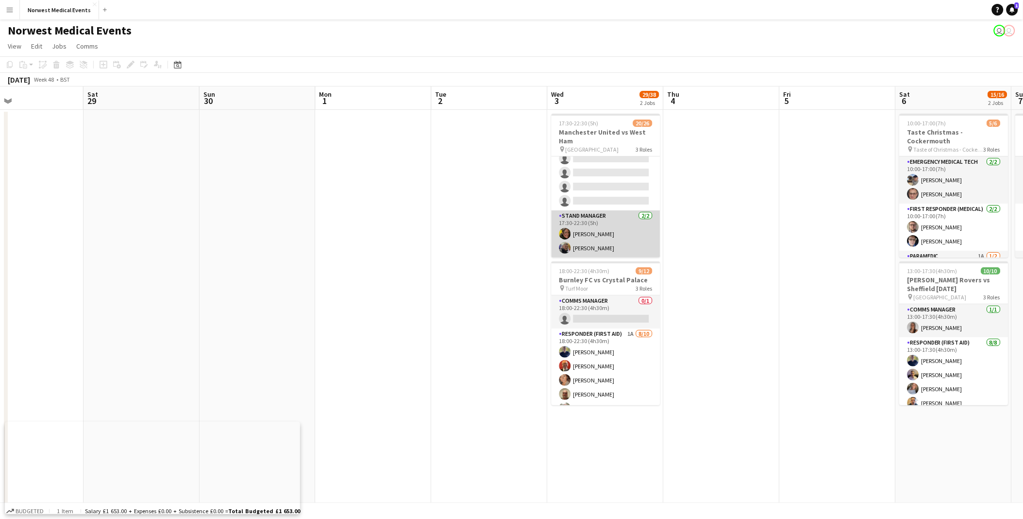
scroll to position [0, 0]
click at [502, 235] on app-card-role "First Responder (Medical) 1A 13/19 17:30-22:30 (5h) [PERSON_NAME] [PERSON_NAME]…" at bounding box center [606, 389] width 109 height 286
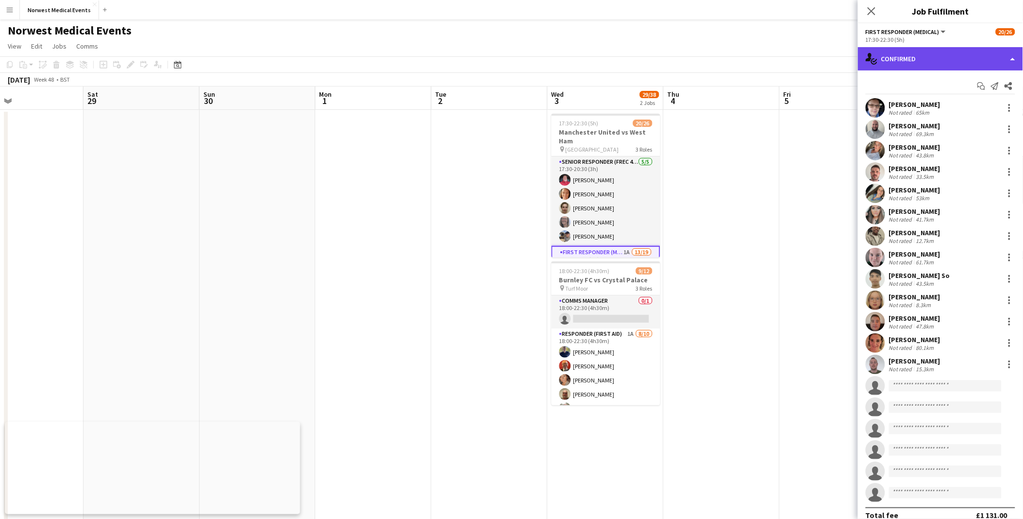
click at [502, 59] on div "single-neutral-actions-check-2 Confirmed" at bounding box center [940, 58] width 165 height 23
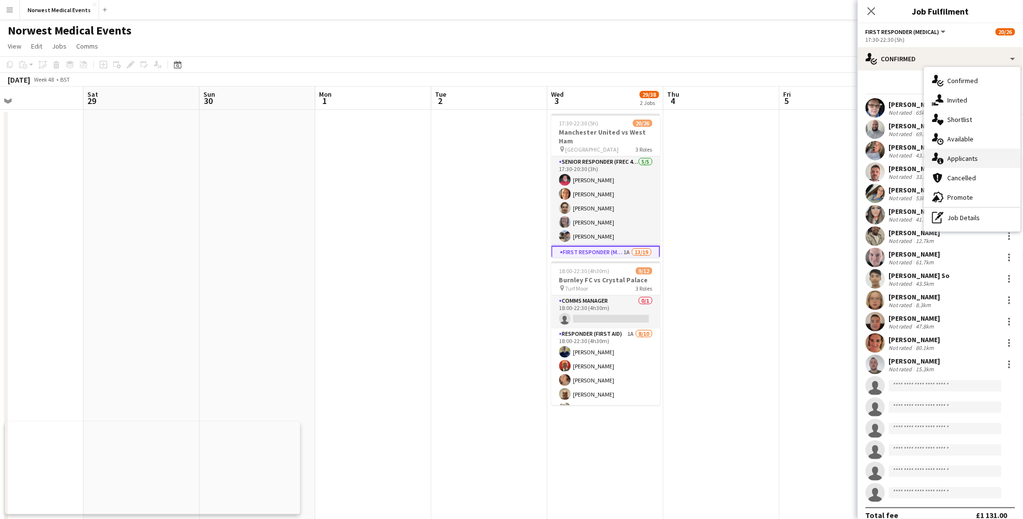
click at [502, 161] on div "single-neutral-actions-information Applicants" at bounding box center [972, 158] width 96 height 19
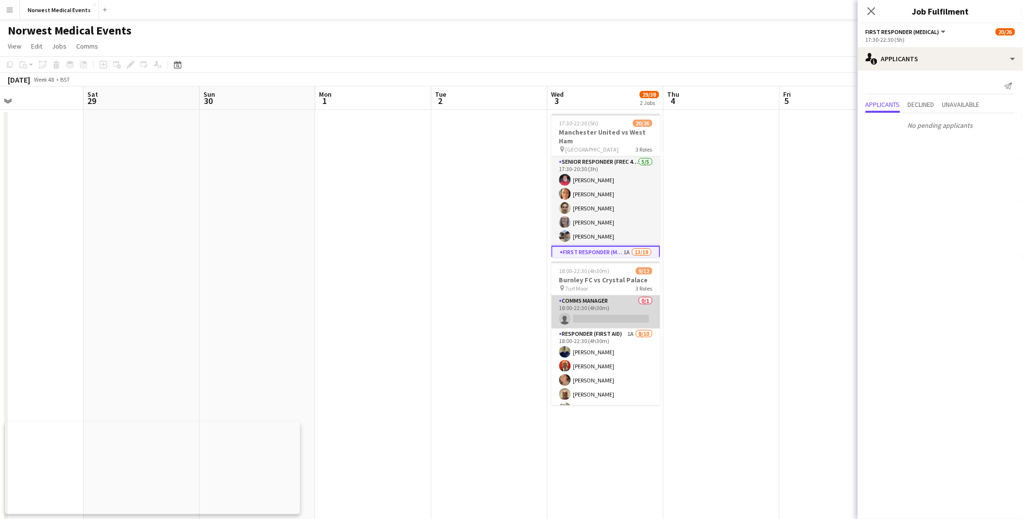
click at [502, 235] on app-card-role "Comms Manager 0/1 18:00-22:30 (4h30m) single-neutral-actions" at bounding box center [606, 311] width 109 height 33
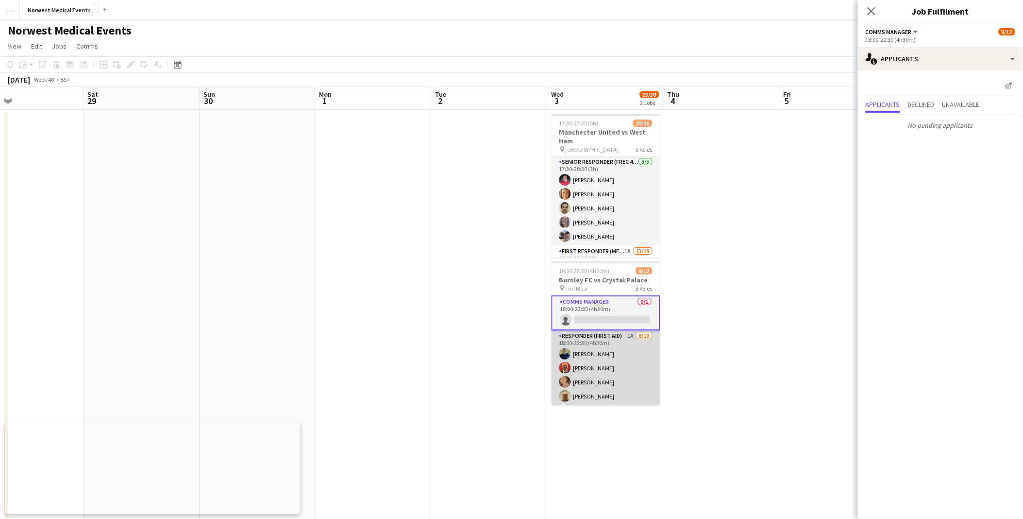
click at [502, 235] on app-card-role "Responder (First Aid) 1A [DATE] 18:00-22:30 (4h30m) [PERSON_NAME] [PERSON_NAME]…" at bounding box center [606, 410] width 109 height 160
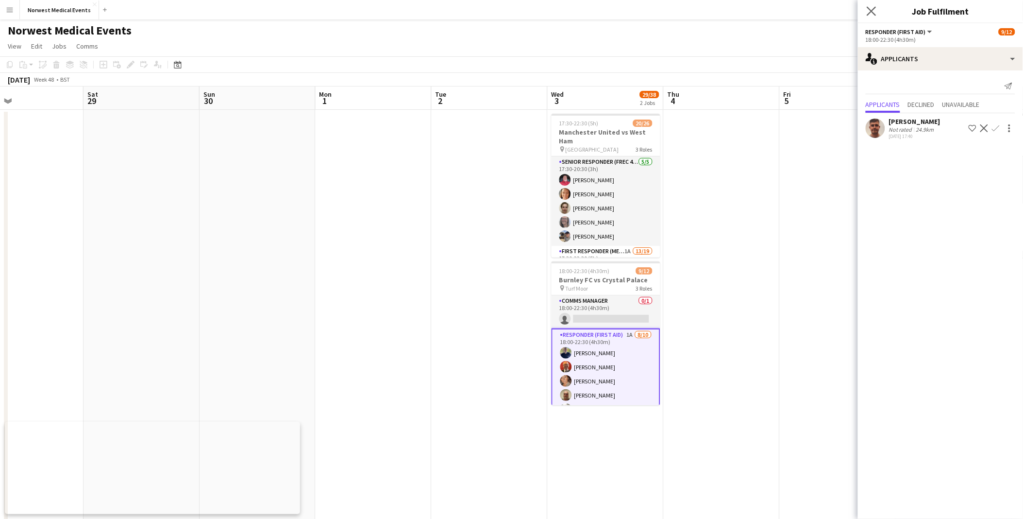
click at [502, 16] on app-icon "Close pop-in" at bounding box center [872, 11] width 14 height 14
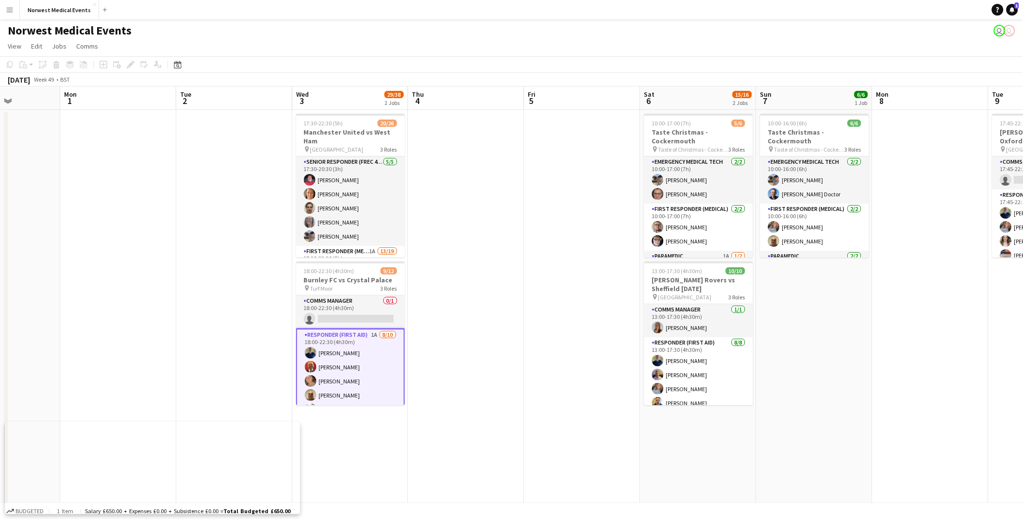
scroll to position [0, 389]
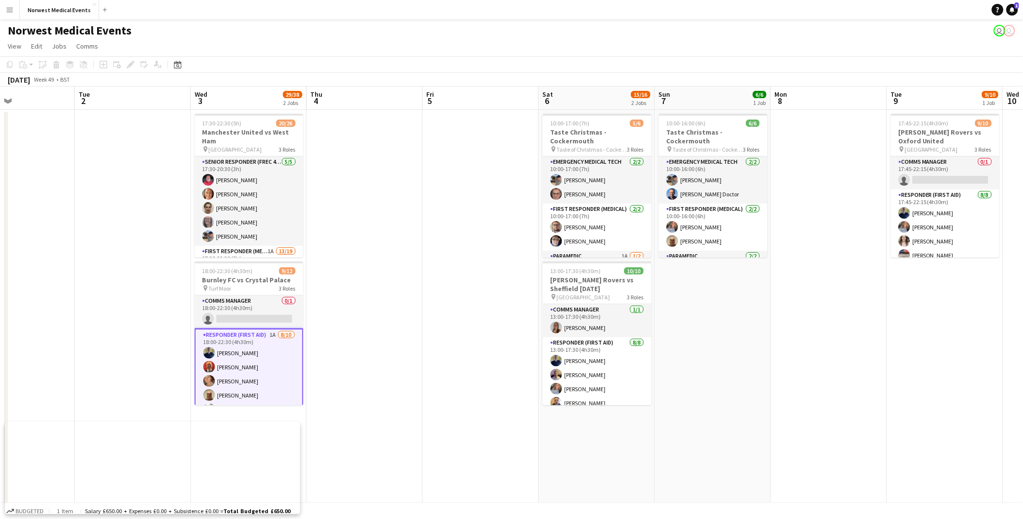
drag, startPoint x: 856, startPoint y: 237, endPoint x: 508, endPoint y: 282, distance: 351.0
click at [502, 235] on app-calendar-viewport "Fri 28 Sat 29 Sun 30 Mon 1 Tue 2 Wed 3 29/38 2 Jobs Thu 4 Fri 5 Sat 6 15/16 2 J…" at bounding box center [511, 351] width 1023 height 530
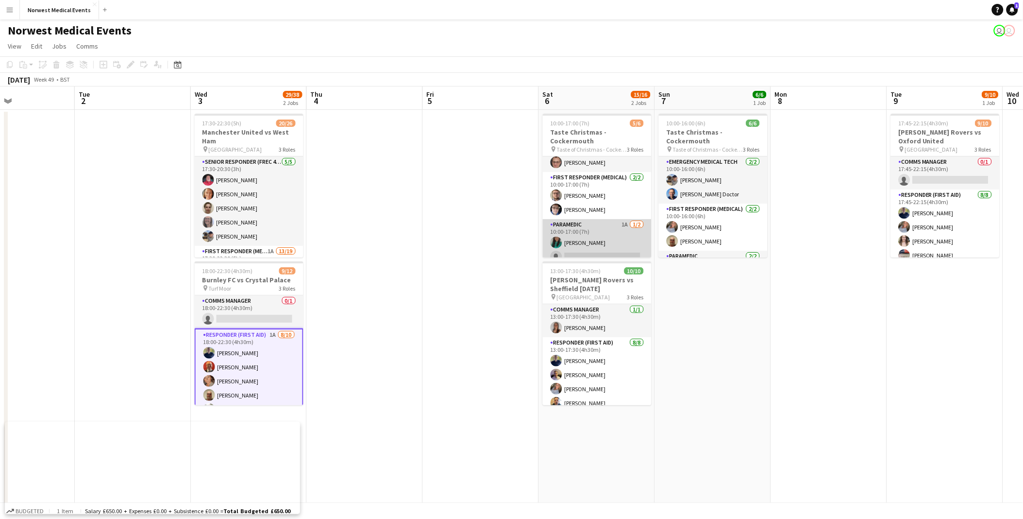
click at [502, 227] on app-card-role "Paramedic 1A [DATE] 10:00-17:00 (7h) [PERSON_NAME] single-neutral-actions" at bounding box center [597, 242] width 109 height 47
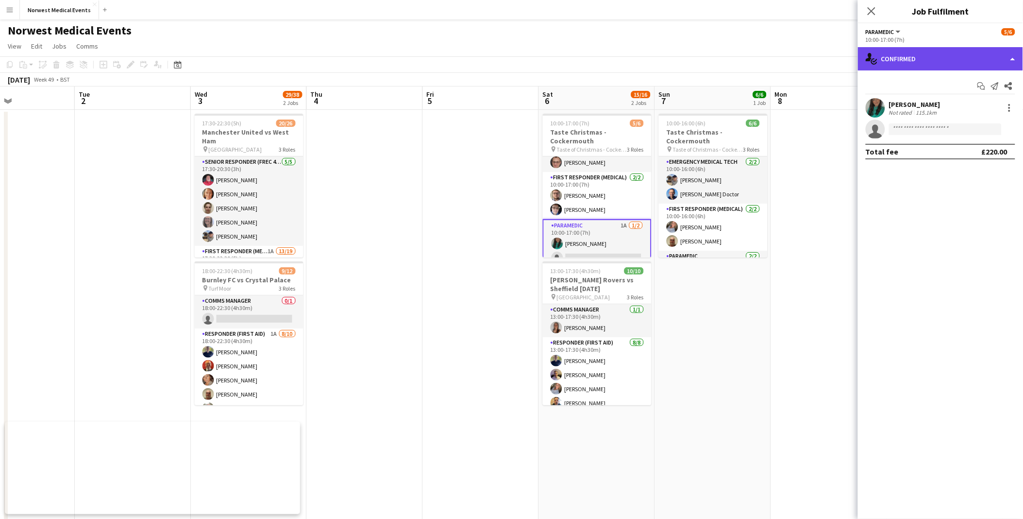
click at [502, 64] on div "single-neutral-actions-check-2 Confirmed" at bounding box center [940, 58] width 165 height 23
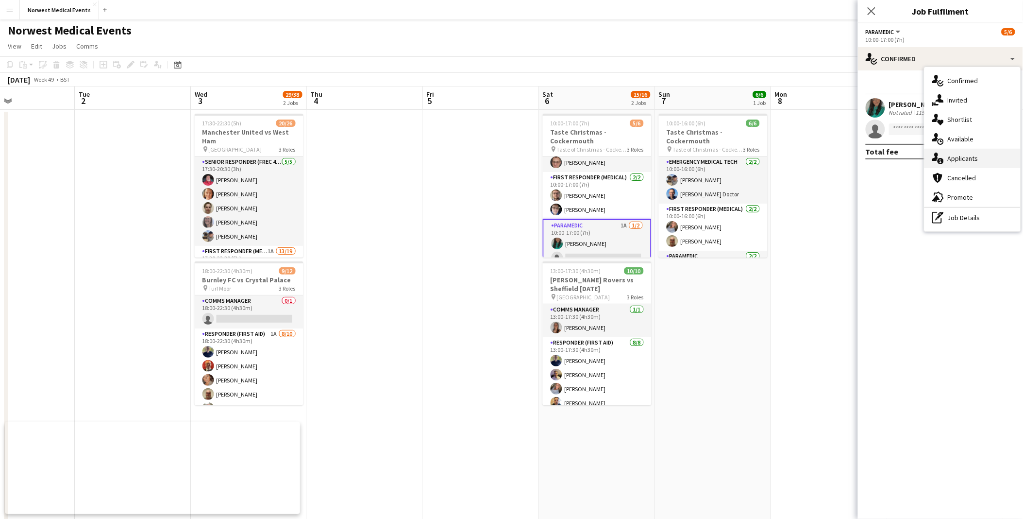
click at [502, 156] on span "Applicants" at bounding box center [963, 158] width 31 height 9
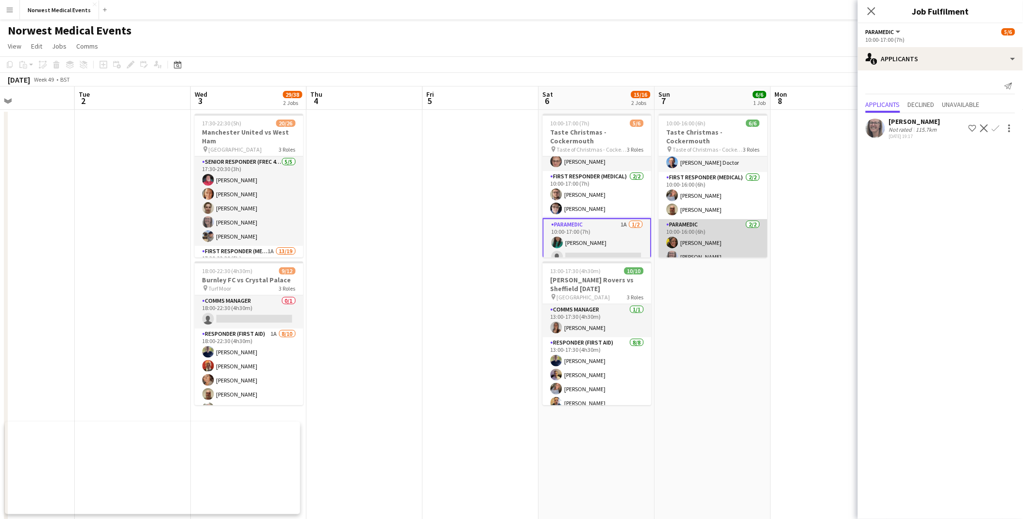
click at [502, 235] on app-card-role "Paramedic [DATE] 10:00-16:00 (6h) [PERSON_NAME] [PERSON_NAME]" at bounding box center [713, 242] width 109 height 47
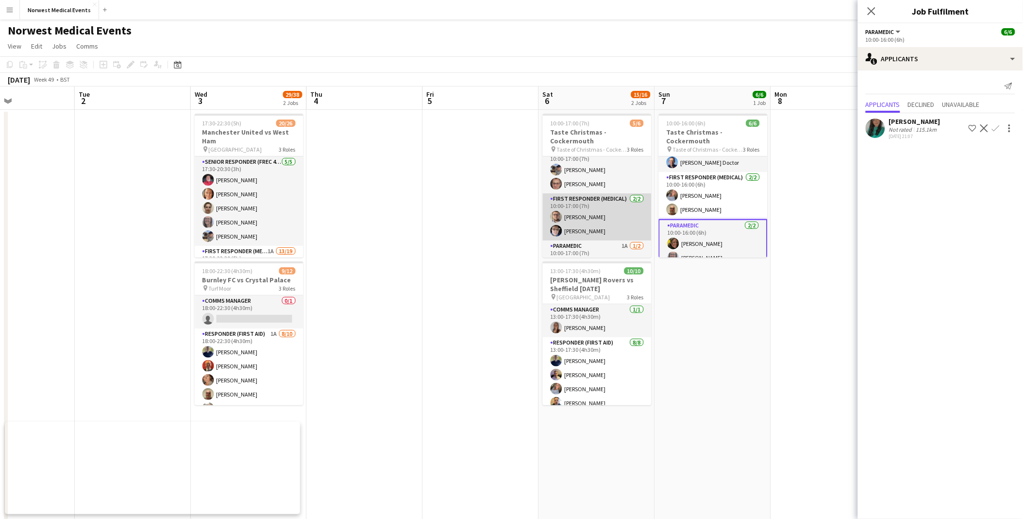
scroll to position [0, 0]
click at [502, 7] on icon at bounding box center [871, 10] width 9 height 9
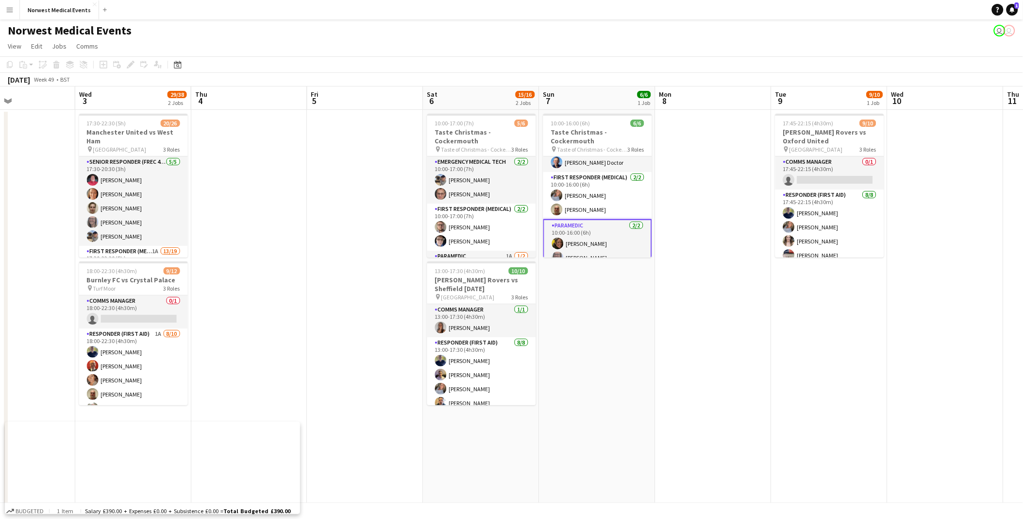
scroll to position [0, 396]
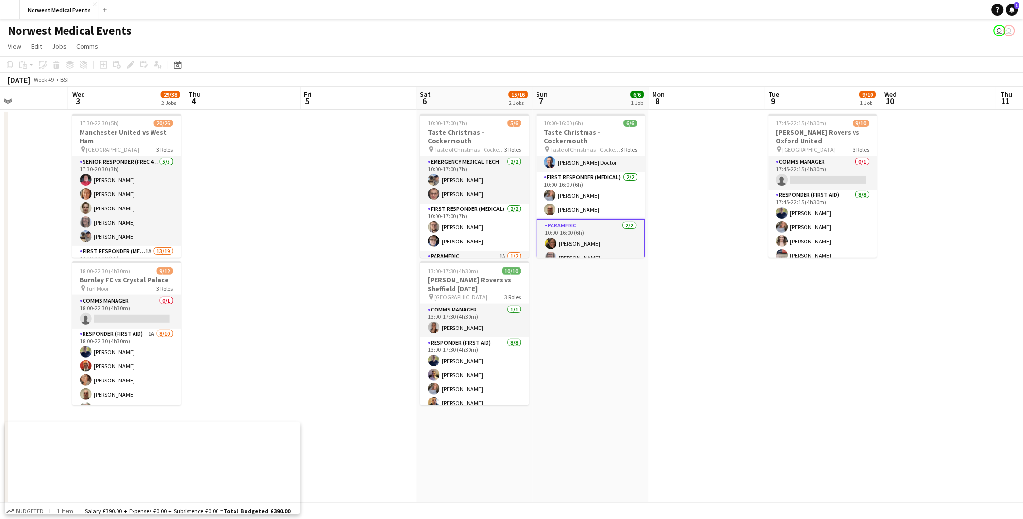
drag, startPoint x: 955, startPoint y: 305, endPoint x: 484, endPoint y: 269, distance: 471.8
click at [484, 235] on app-calendar-viewport "Sat 29 Sun 30 Mon 1 Tue 2 Wed 3 29/38 2 Jobs Thu 4 Fri 5 Sat 6 15/16 2 Jobs Sun…" at bounding box center [511, 351] width 1023 height 530
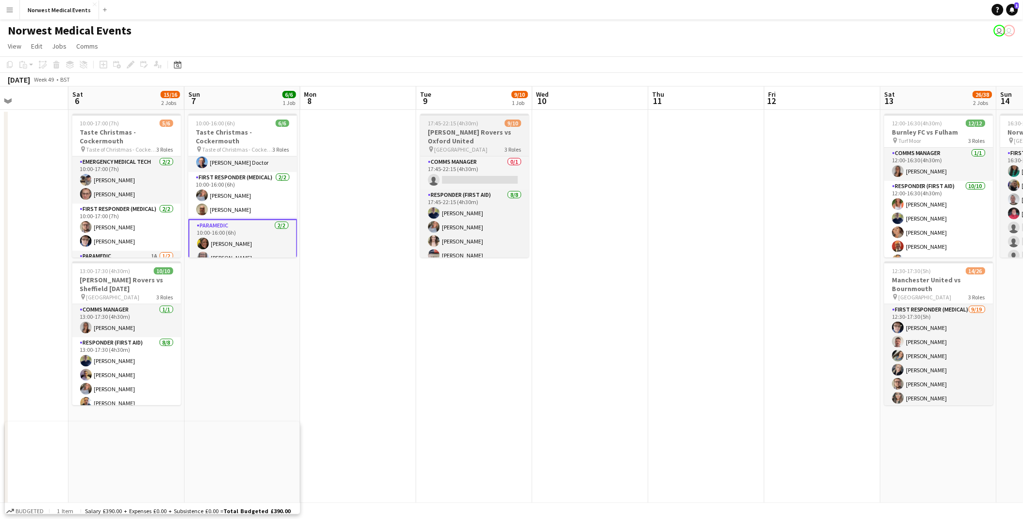
click at [447, 139] on h3 "[PERSON_NAME] Rovers vs Oxford United" at bounding box center [474, 136] width 109 height 17
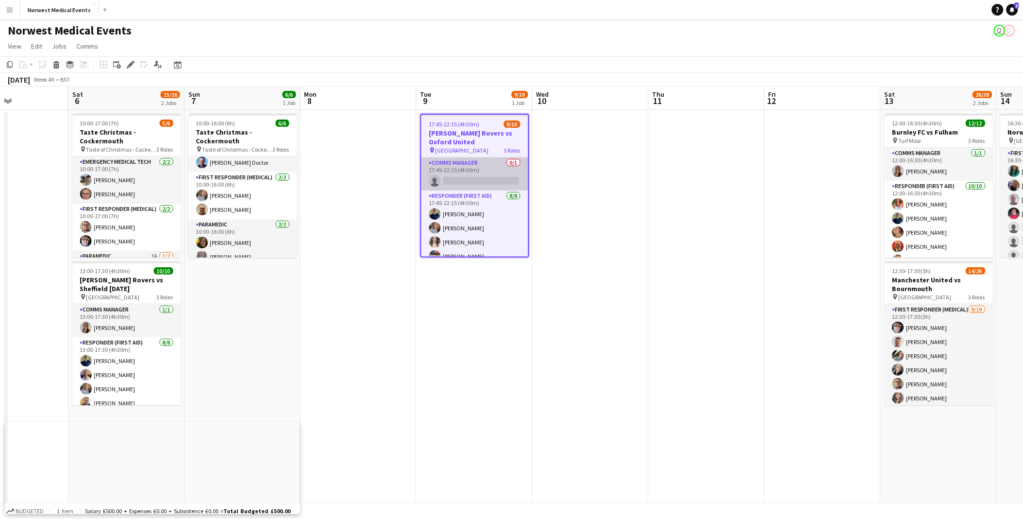
click at [484, 181] on app-card-role "Comms Manager 0/1 17:45-22:15 (4h30m) single-neutral-actions" at bounding box center [474, 173] width 107 height 33
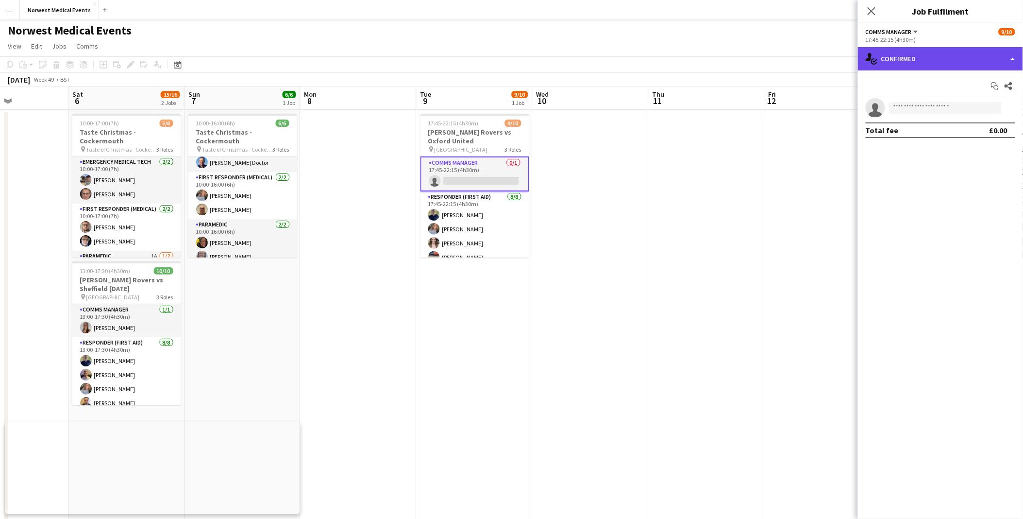
click at [502, 57] on div "single-neutral-actions-check-2 Confirmed" at bounding box center [940, 58] width 165 height 23
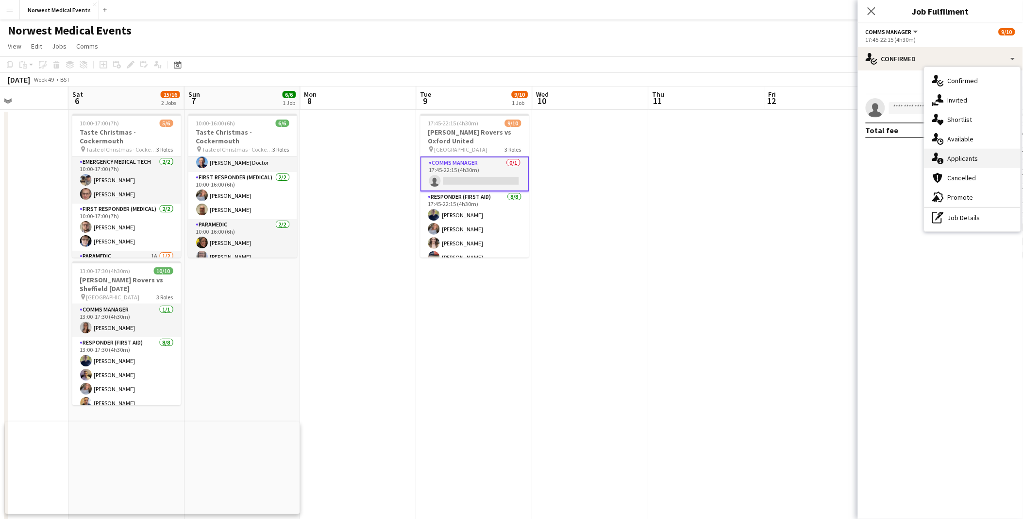
click at [502, 150] on div "single-neutral-actions-information Applicants" at bounding box center [972, 158] width 96 height 19
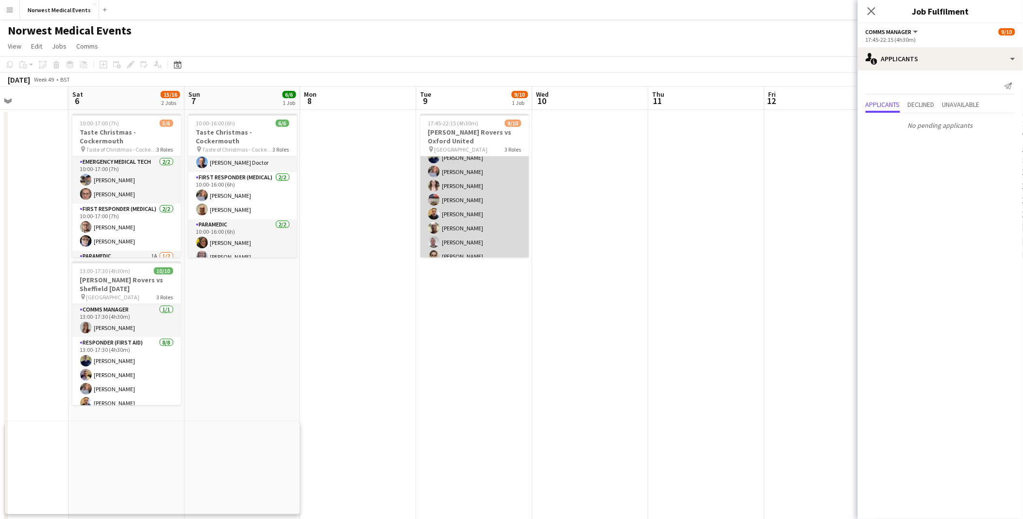
scroll to position [98, 0]
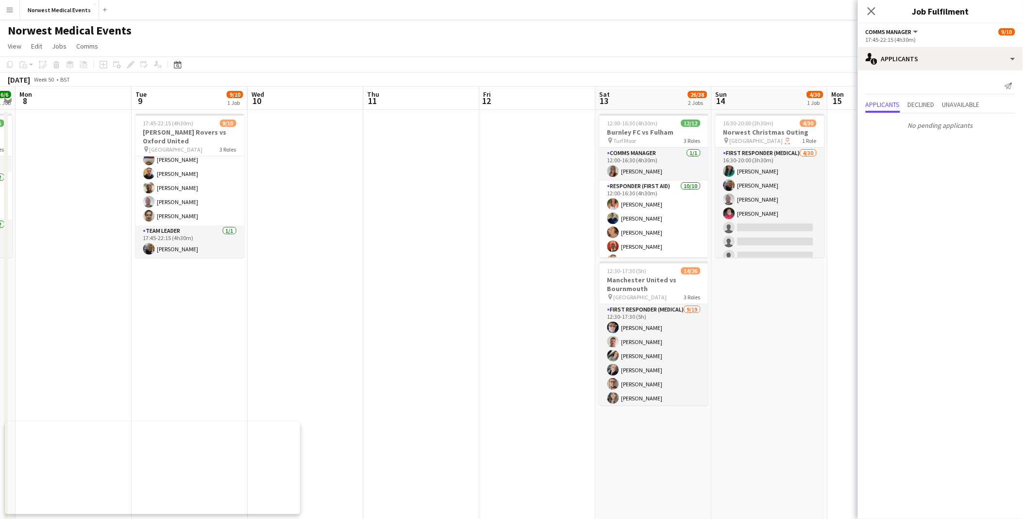
drag, startPoint x: 765, startPoint y: 252, endPoint x: 200, endPoint y: 272, distance: 565.0
click at [200, 235] on app-calendar-viewport "Fri 5 Sat 6 15/16 2 Jobs Sun 7 6/6 1 Job Mon 8 Tue 9 9/10 1 Job Wed 10 Thu 11 F…" at bounding box center [511, 351] width 1023 height 530
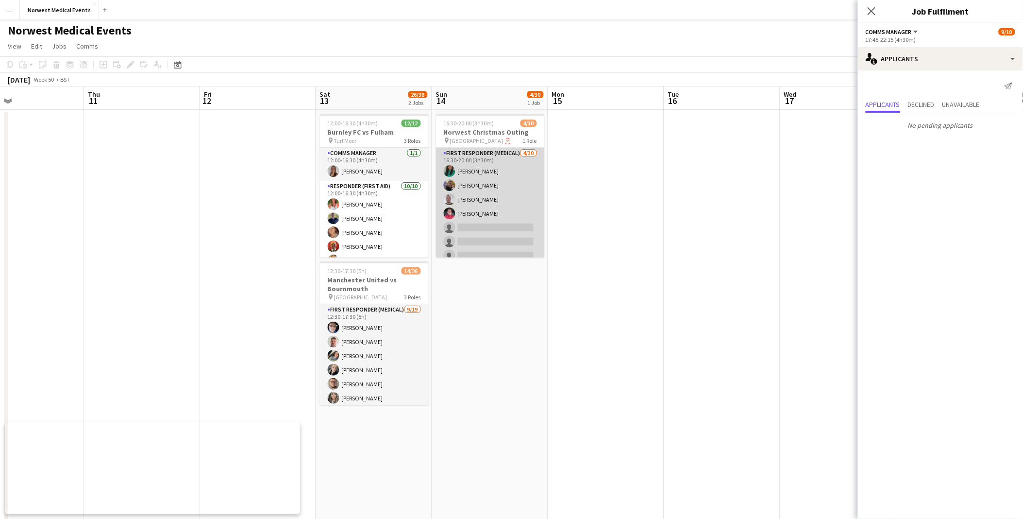
click at [492, 198] on app-card-role "First Responder (Medical) [DATE] 16:30-20:00 (3h30m) [PERSON_NAME] [PERSON_NAME…" at bounding box center [490, 368] width 109 height 441
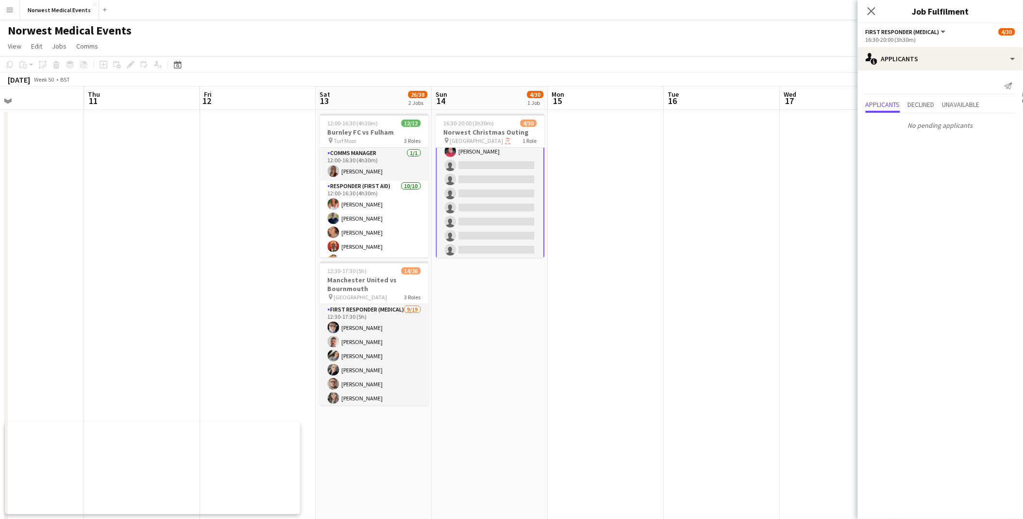
scroll to position [0, 0]
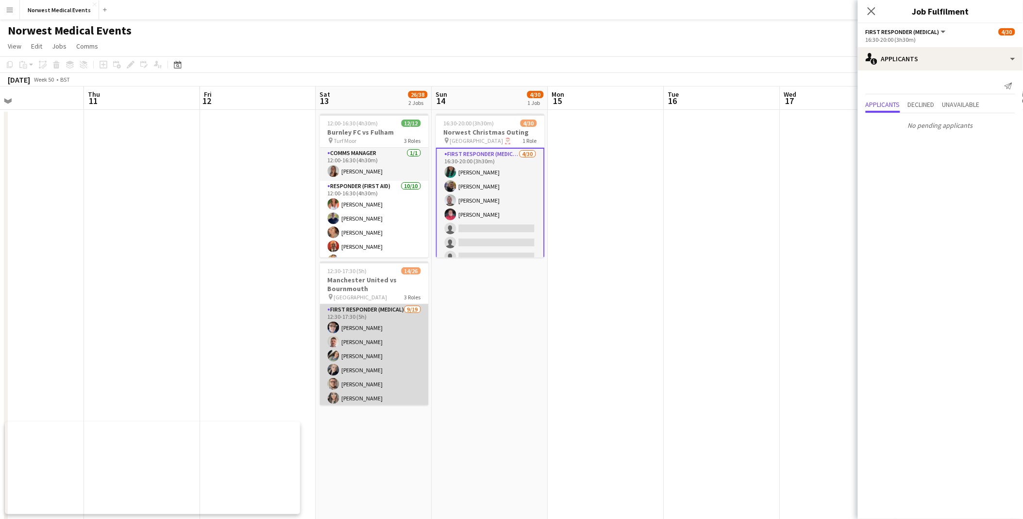
click at [356, 235] on app-card-role "First Responder (Medical) [DATE] 12:30-17:30 (5h) [PERSON_NAME] [PERSON_NAME] […" at bounding box center [374, 447] width 109 height 286
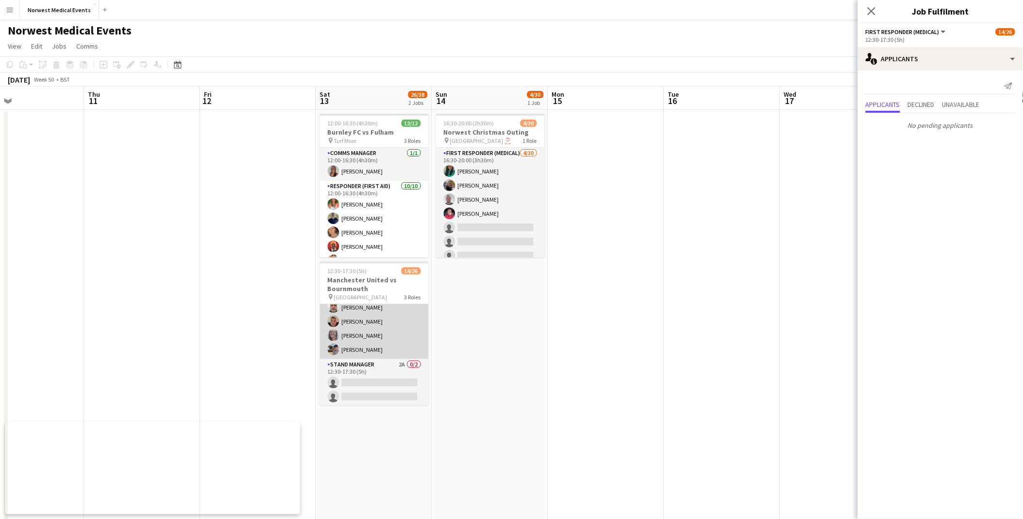
click at [386, 235] on app-card-role "Senior Responder (FREC 4 or Above) [DATE] 12:30-17:30 (5h) [PERSON_NAME] [PERSO…" at bounding box center [374, 313] width 109 height 89
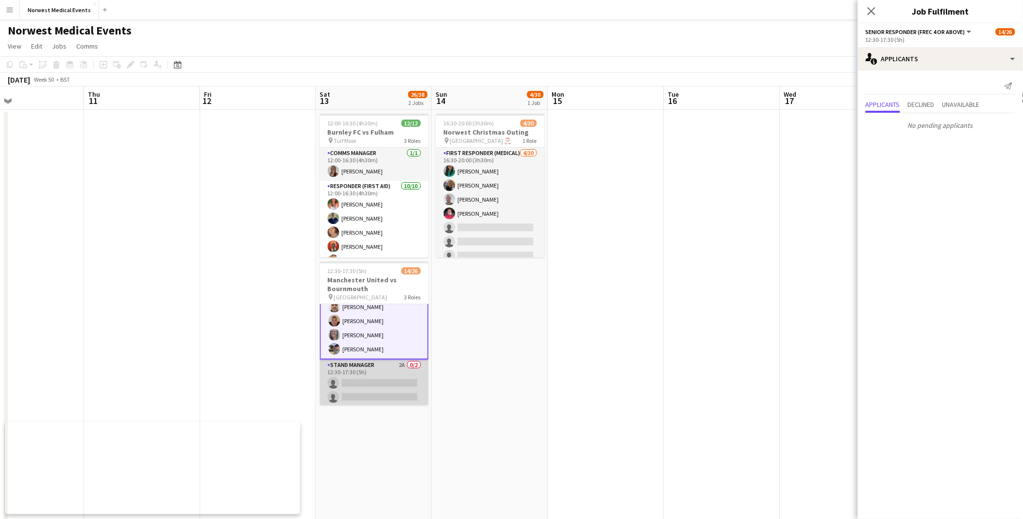
click at [388, 235] on app-card-role "Stand Manager 2A 0/2 12:30-17:30 (5h) single-neutral-actions single-neutral-act…" at bounding box center [374, 382] width 109 height 47
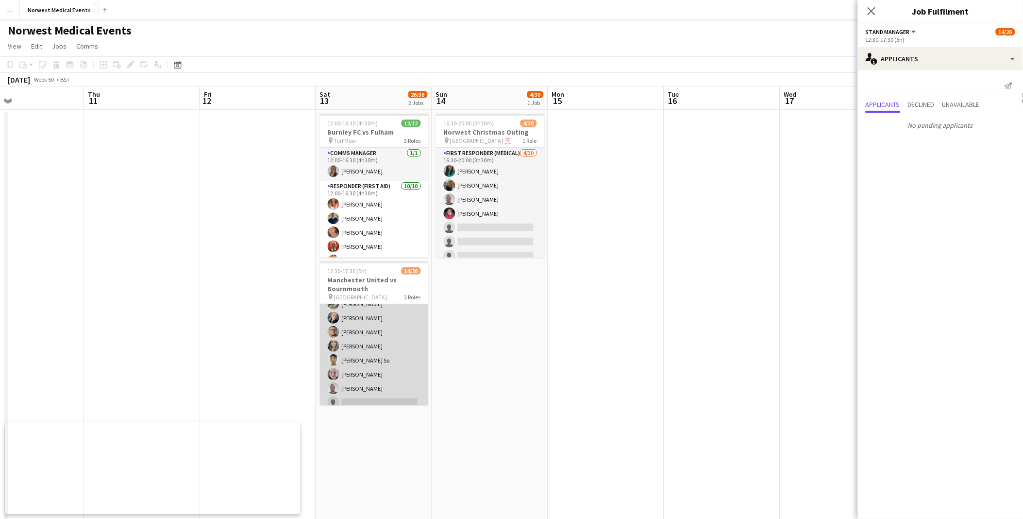
click at [390, 235] on app-card-role "First Responder (Medical) [DATE] 12:30-17:30 (5h) [PERSON_NAME] [PERSON_NAME] […" at bounding box center [374, 395] width 109 height 286
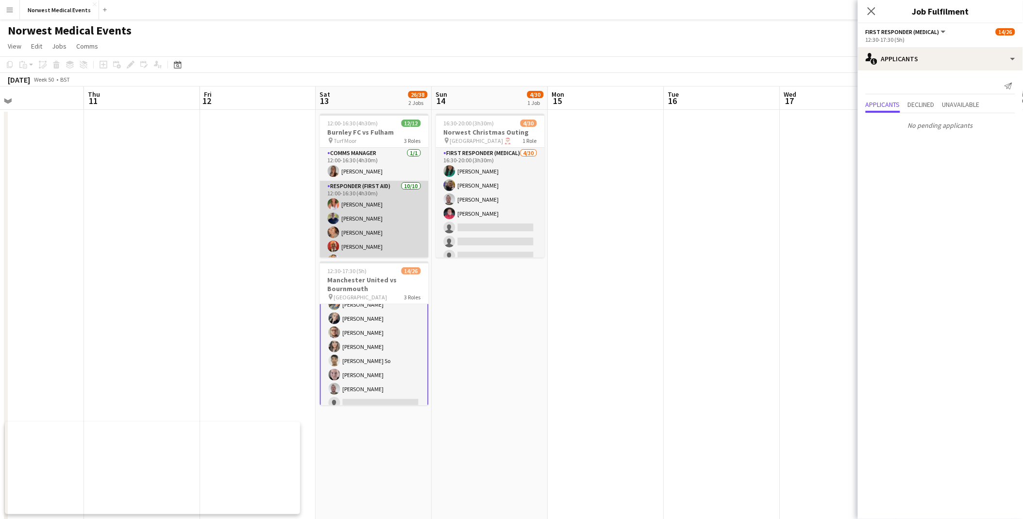
click at [385, 220] on app-card-role "Responder (First Aid) [DATE] 12:00-16:30 (4h30m) [PERSON_NAME] [PERSON_NAME] [P…" at bounding box center [374, 261] width 109 height 160
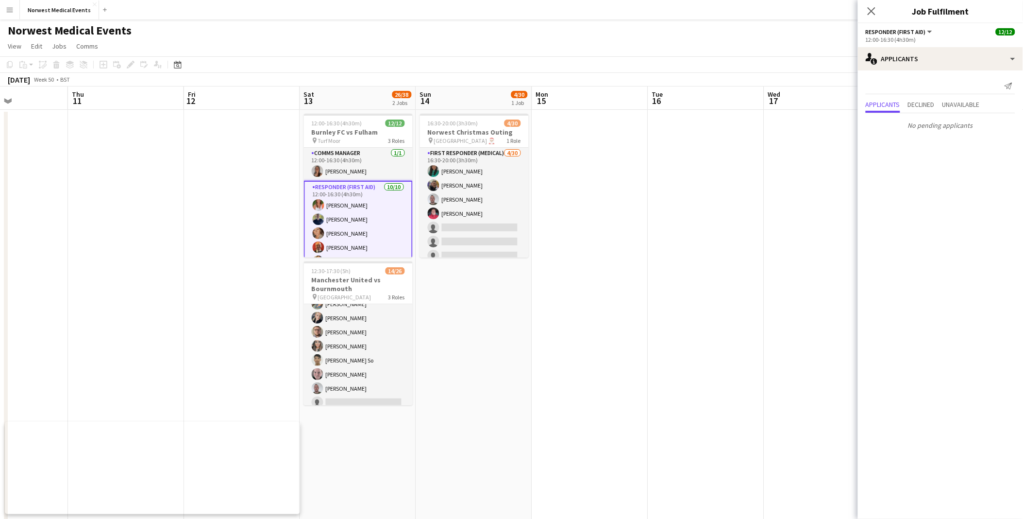
scroll to position [0, 372]
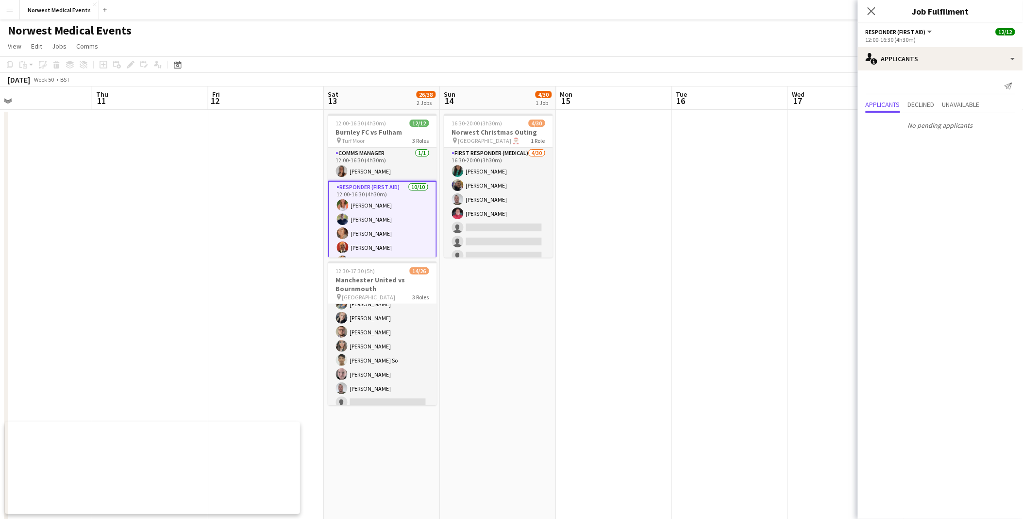
drag, startPoint x: 791, startPoint y: 197, endPoint x: 485, endPoint y: 233, distance: 309.0
click at [485, 233] on app-calendar-viewport "Sun 7 6/6 1 Job Mon 8 Tue 9 9/10 1 Job Wed 10 Thu 11 Fri 12 Sat 13 26/38 2 Jobs…" at bounding box center [511, 351] width 1023 height 530
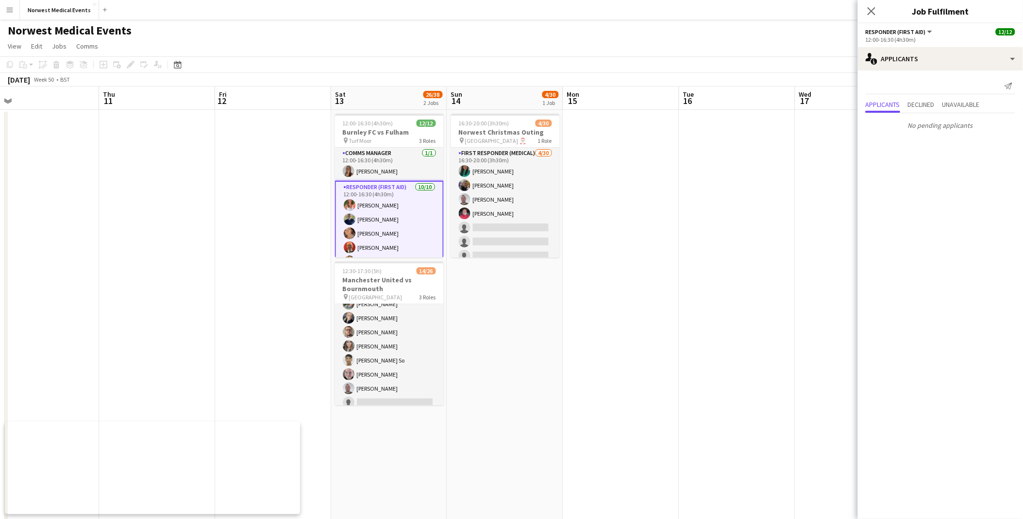
scroll to position [0, 236]
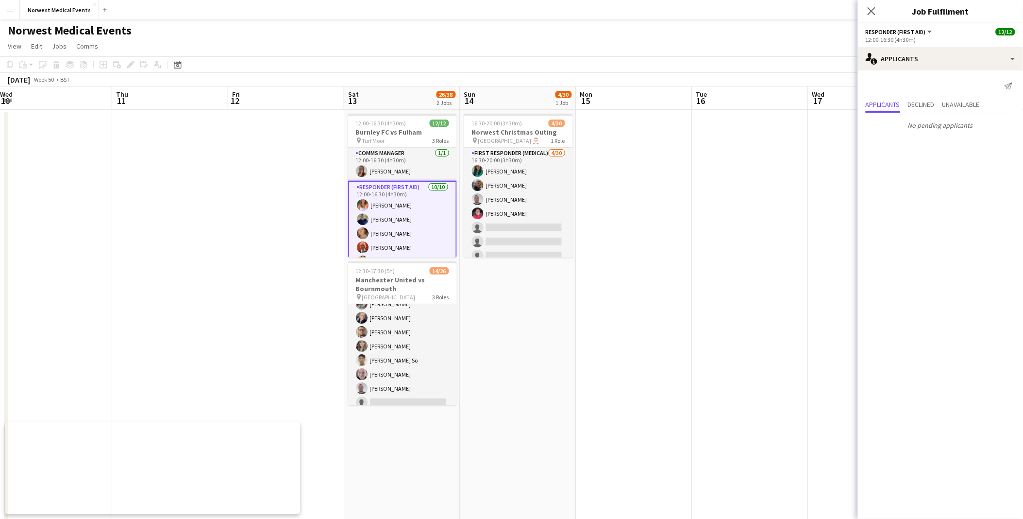
drag, startPoint x: 321, startPoint y: 258, endPoint x: 689, endPoint y: 258, distance: 368.0
click at [502, 235] on app-calendar-viewport "Mon 8 Tue 9 9/10 1 Job Wed 10 Thu 11 Fri 12 Sat 13 26/38 2 Jobs Sun 14 4/30 1 J…" at bounding box center [511, 351] width 1023 height 530
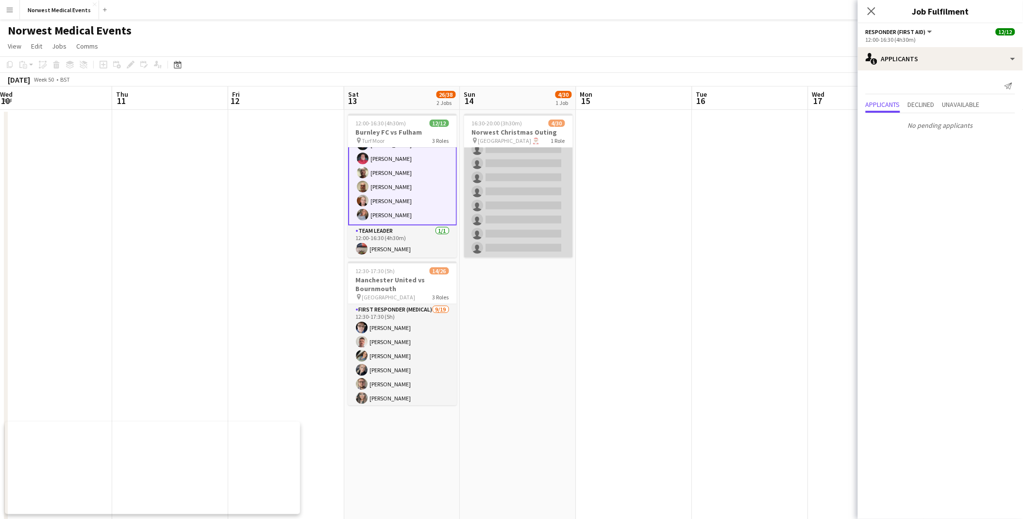
scroll to position [0, 0]
click at [502, 219] on app-card-role "First Responder (Medical) [DATE] 16:30-20:00 (3h30m) [PERSON_NAME] [PERSON_NAME…" at bounding box center [518, 368] width 109 height 441
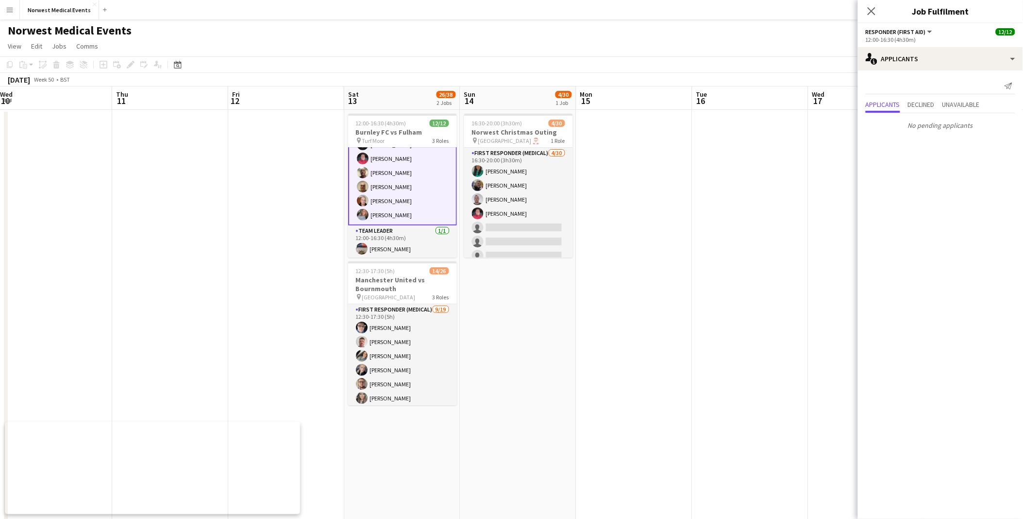
scroll to position [117, 0]
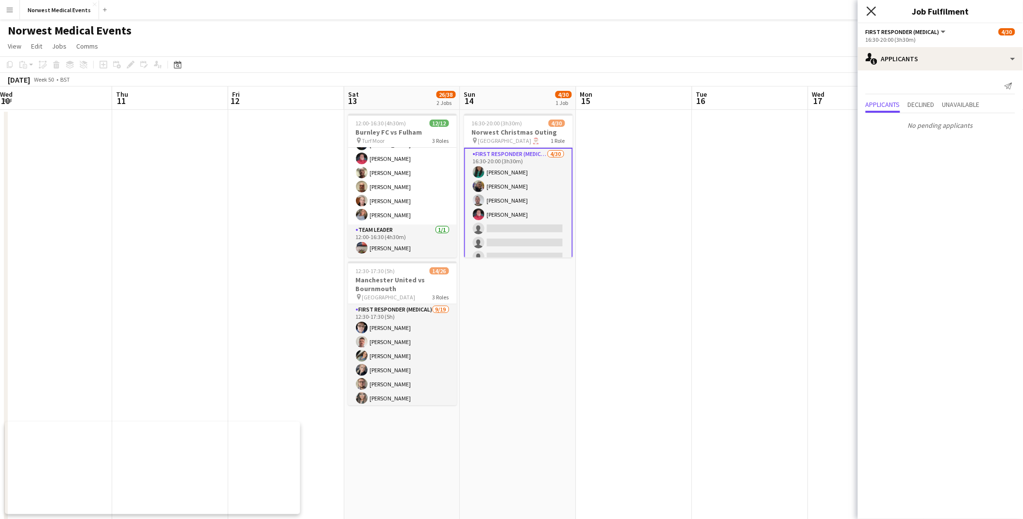
click at [502, 8] on icon "Close pop-in" at bounding box center [871, 10] width 9 height 9
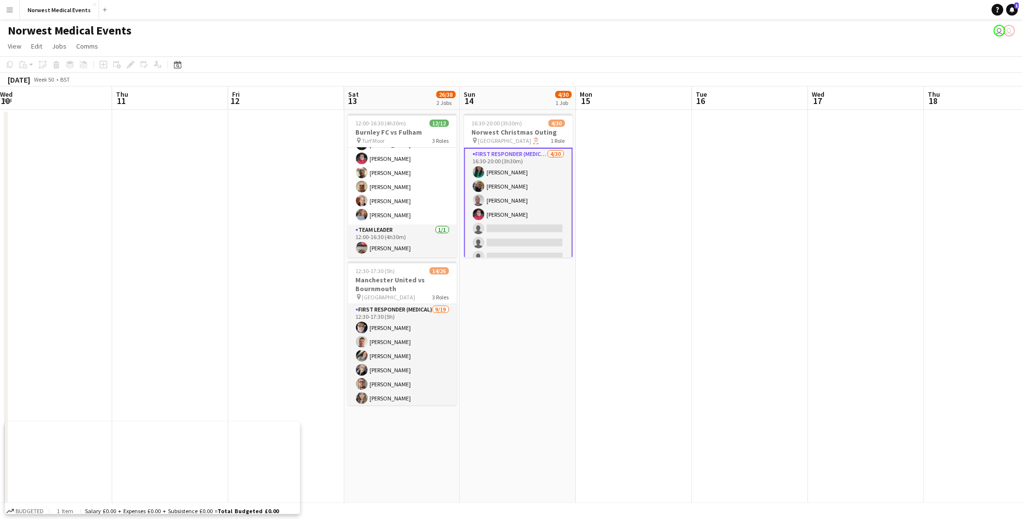
click at [502, 213] on app-card-role "First Responder (Medical) [DATE] 16:30-20:00 (3h30m) [PERSON_NAME] [PERSON_NAME…" at bounding box center [518, 369] width 109 height 443
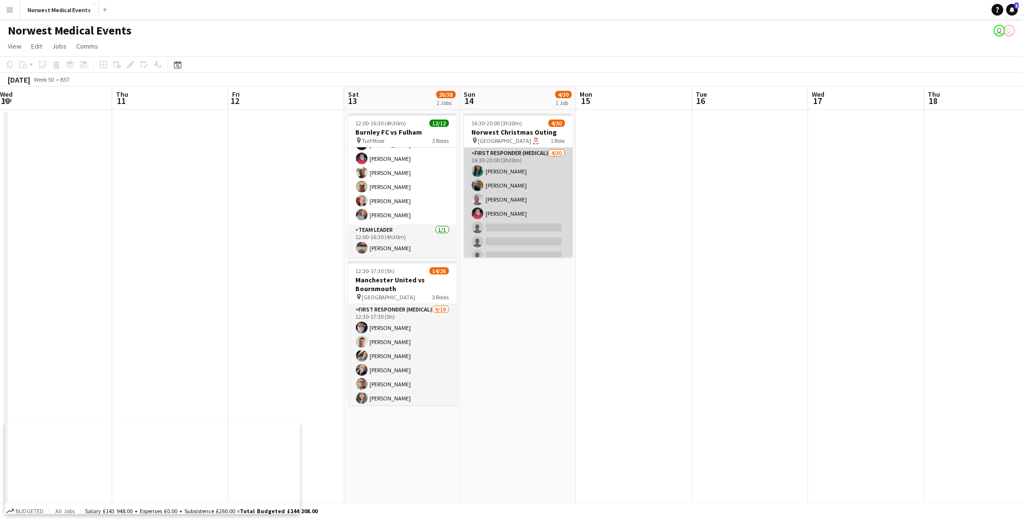
click at [502, 231] on app-card-role "First Responder (Medical) [DATE] 16:30-20:00 (3h30m) [PERSON_NAME] [PERSON_NAME…" at bounding box center [518, 368] width 109 height 441
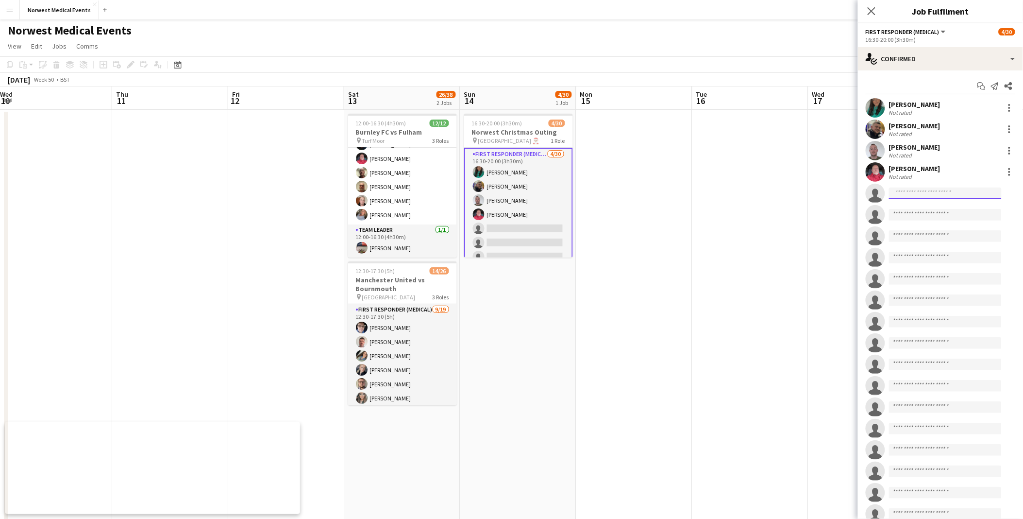
click at [502, 193] on input at bounding box center [945, 193] width 113 height 12
type input "***"
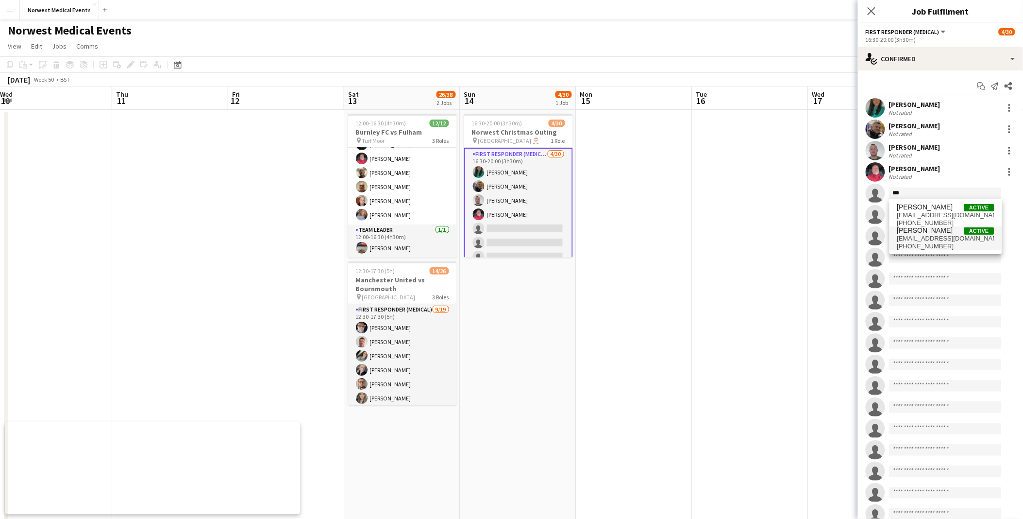
click at [502, 235] on span "[EMAIL_ADDRESS][DOMAIN_NAME]" at bounding box center [945, 239] width 97 height 8
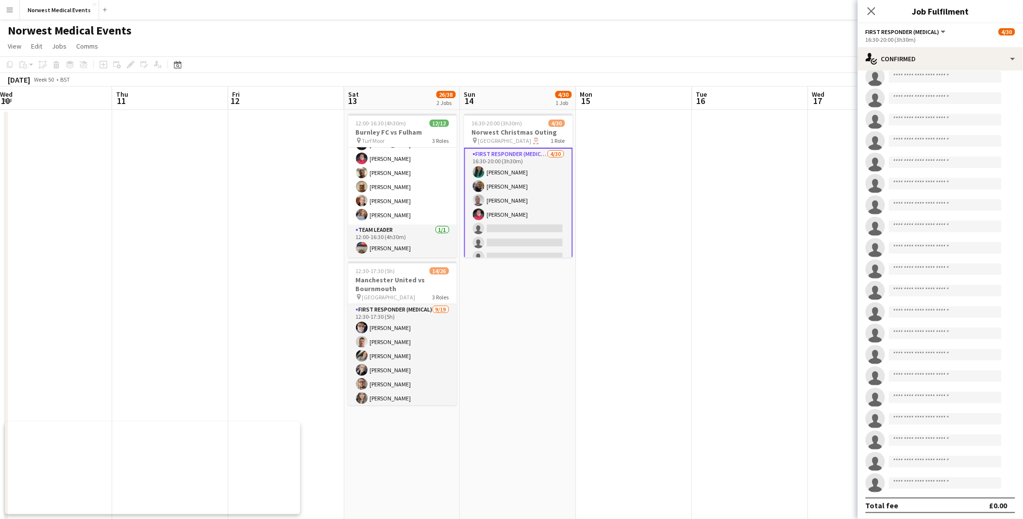
scroll to position [0, 0]
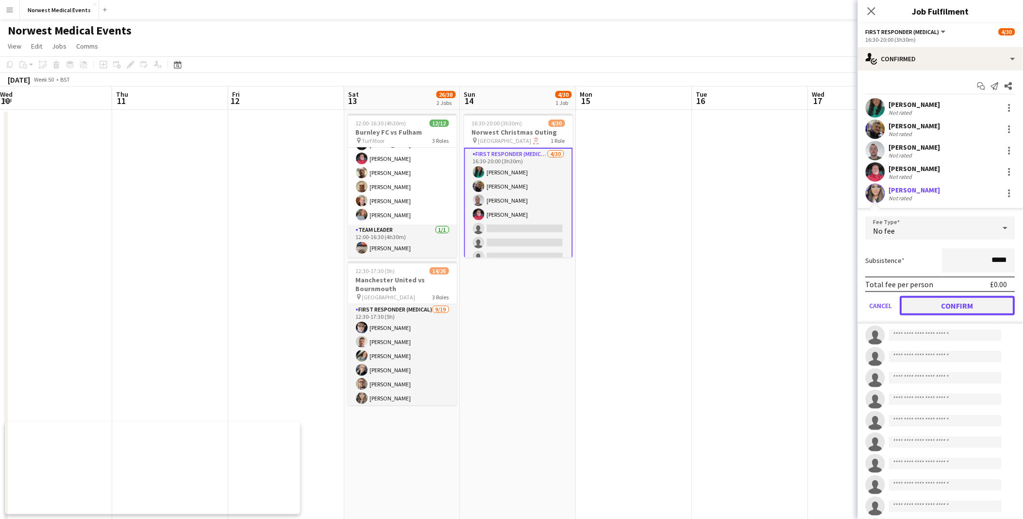
click at [502, 235] on button "Confirm" at bounding box center [957, 305] width 115 height 19
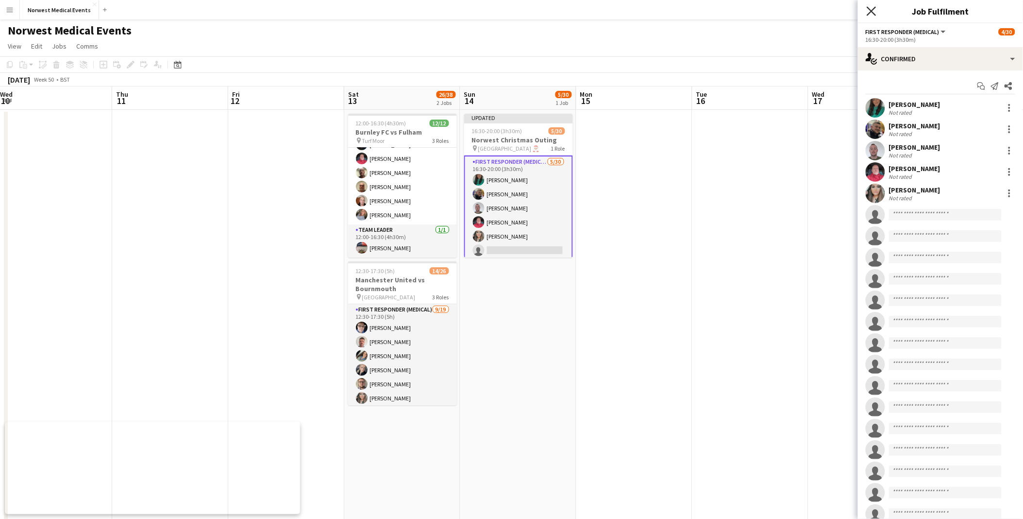
click at [502, 12] on icon "Close pop-in" at bounding box center [871, 10] width 9 height 9
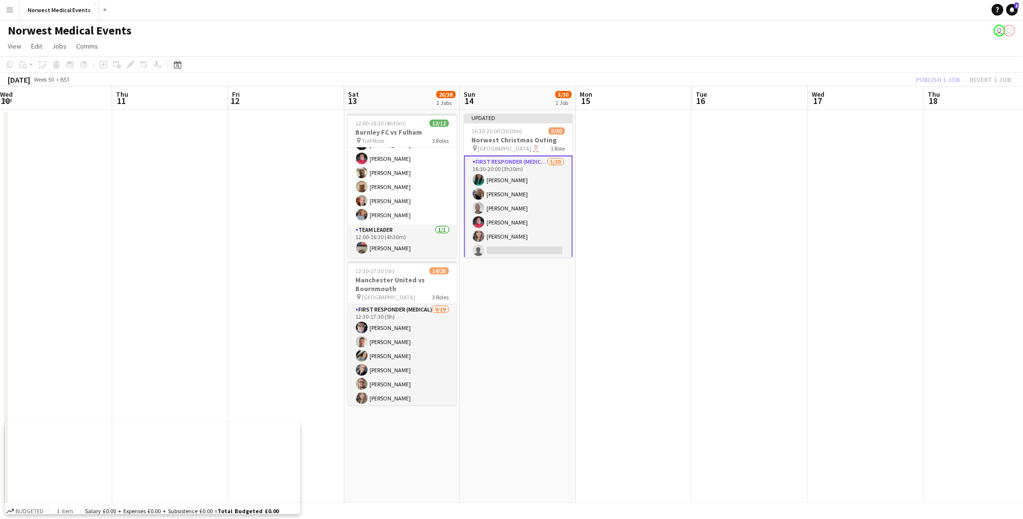
click at [502, 81] on div "Publish 1 job Revert 1 job" at bounding box center [964, 79] width 118 height 13
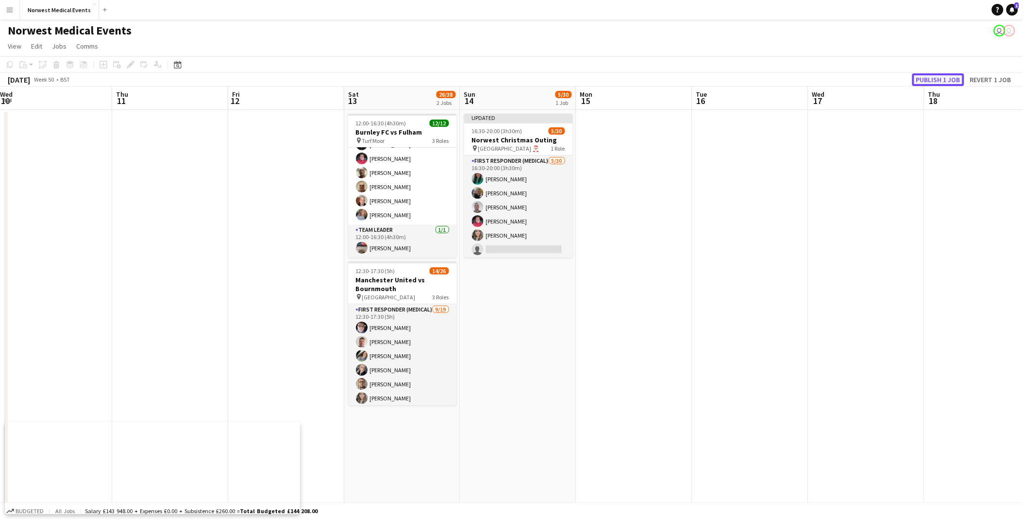
click at [502, 84] on button "Publish 1 job" at bounding box center [938, 79] width 52 height 13
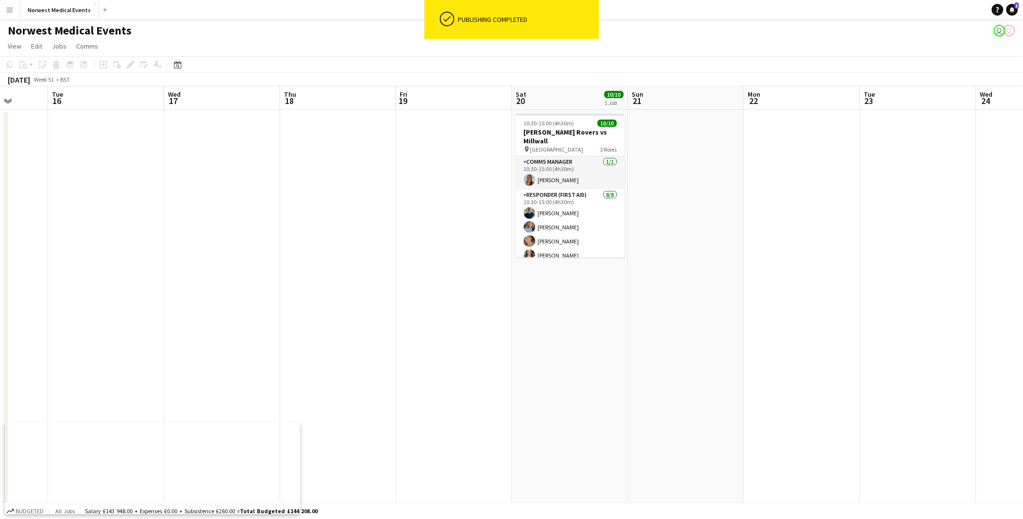
drag, startPoint x: 477, startPoint y: 281, endPoint x: 209, endPoint y: 265, distance: 268.5
click at [209, 235] on app-calendar-viewport "Sat 13 26/38 2 Jobs Sun 14 5/30 1 Job Mon 15 Tue 16 Wed 17 Thu 18 Fri 19 Sat 20…" at bounding box center [511, 351] width 1023 height 530
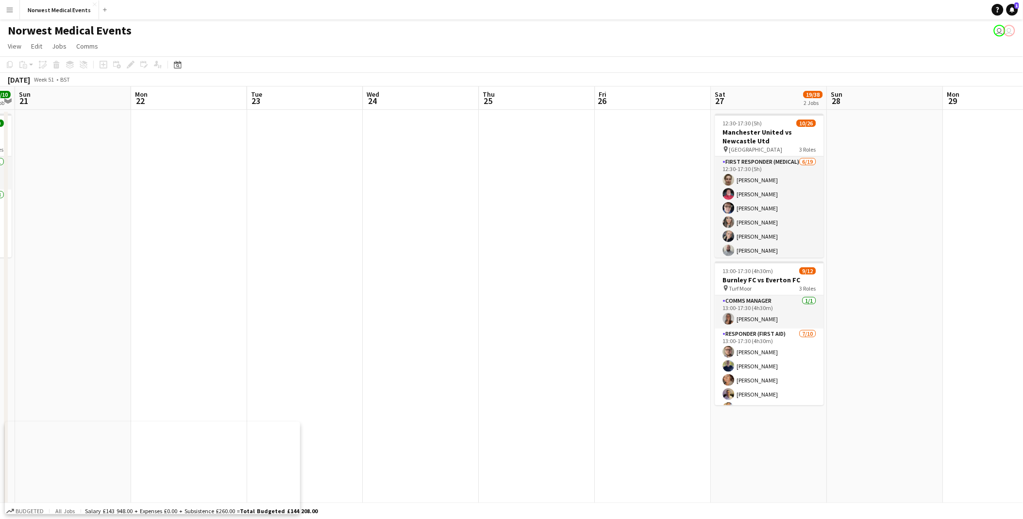
scroll to position [0, 336]
drag, startPoint x: 845, startPoint y: 246, endPoint x: 348, endPoint y: 315, distance: 501.9
click at [348, 235] on app-calendar-viewport "Thu 18 Fri 19 Sat 20 10/10 1 Job Sun 21 Mon 22 Tue 23 Wed 24 Thu 25 Fri 26 Sat …" at bounding box center [511, 351] width 1023 height 530
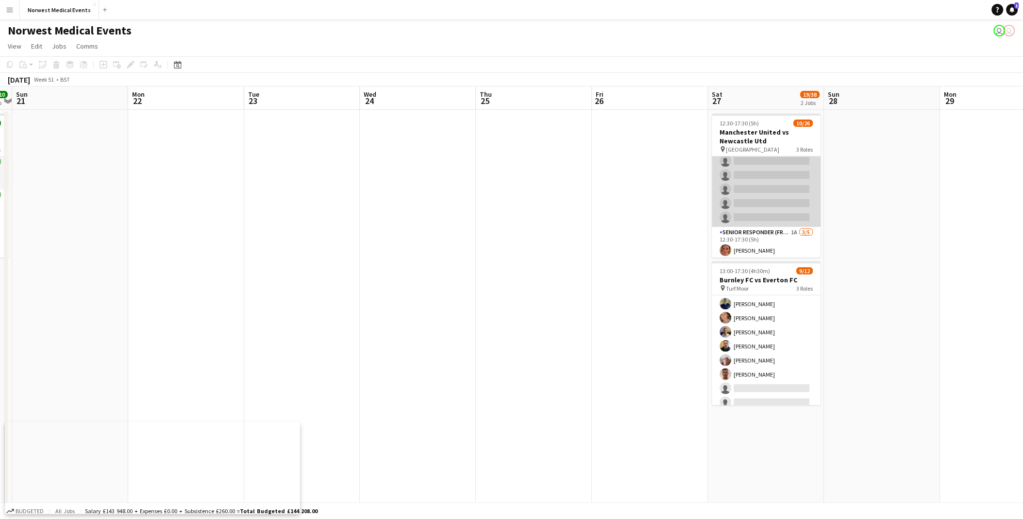
scroll to position [322, 0]
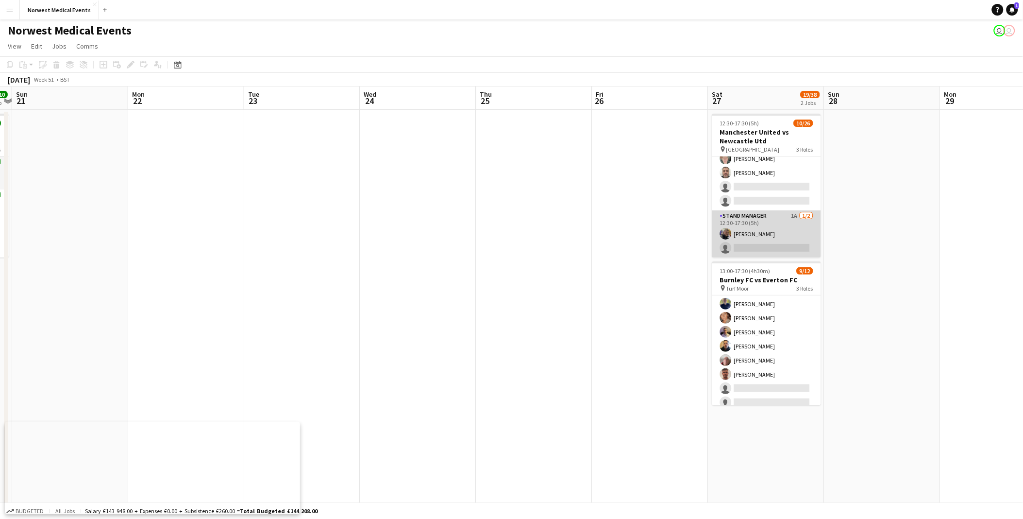
click at [502, 228] on app-card-role "Stand Manager 1A [DATE] 12:30-17:30 (5h) [PERSON_NAME] single-neutral-actions" at bounding box center [766, 233] width 109 height 47
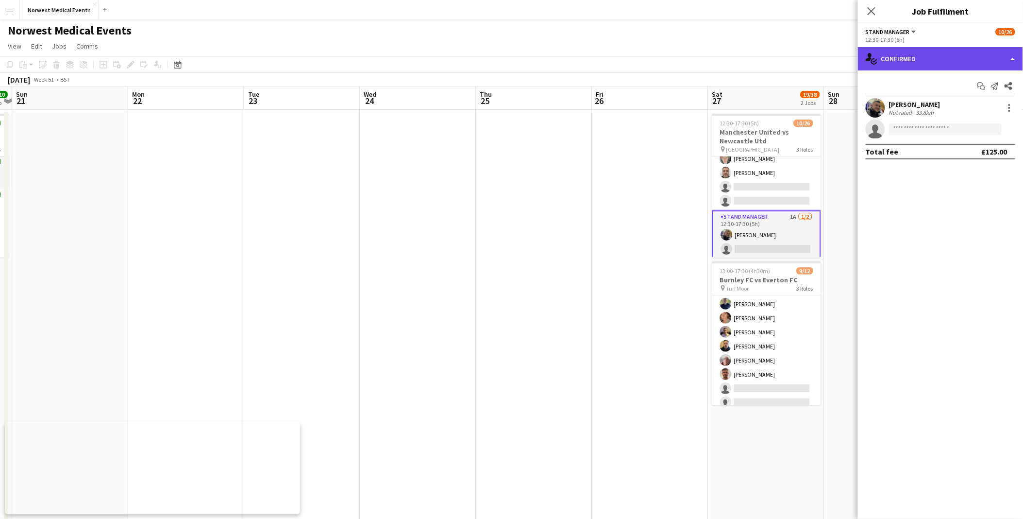
click at [502, 53] on div "single-neutral-actions-check-2 Confirmed" at bounding box center [940, 58] width 165 height 23
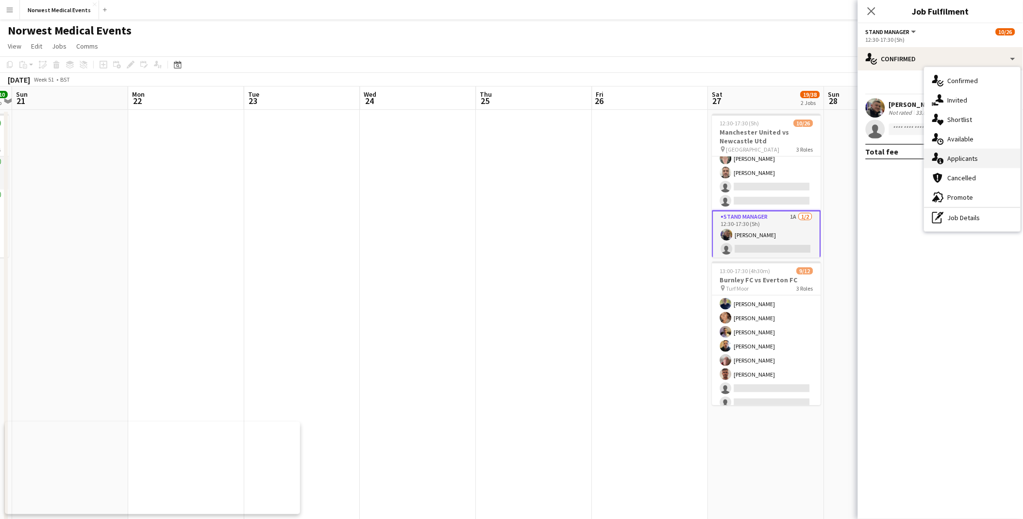
click at [502, 154] on span "Applicants" at bounding box center [963, 158] width 31 height 9
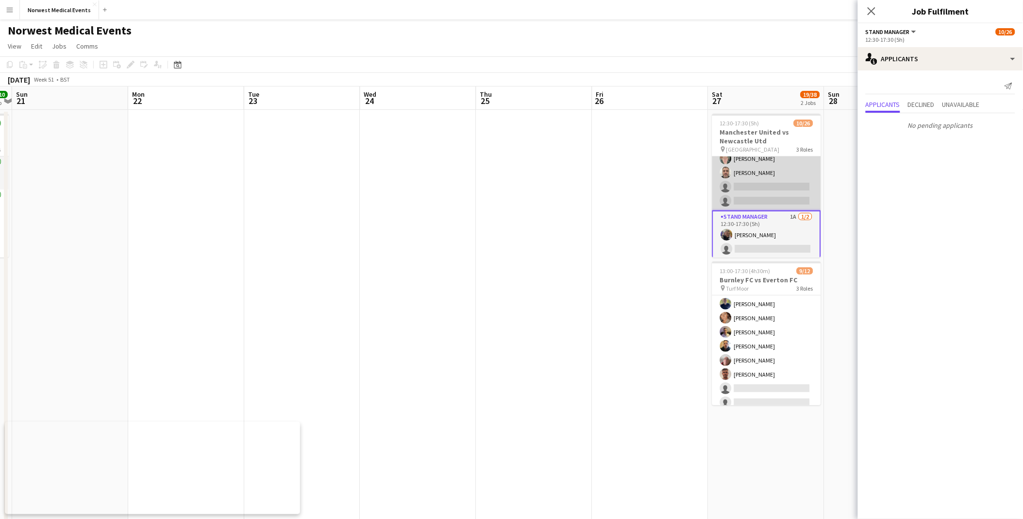
click at [502, 190] on app-card-role "Senior Responder (FREC 4 or Above) 1A [DATE] 12:30-17:30 (5h) [PERSON_NAME] [PE…" at bounding box center [766, 165] width 109 height 89
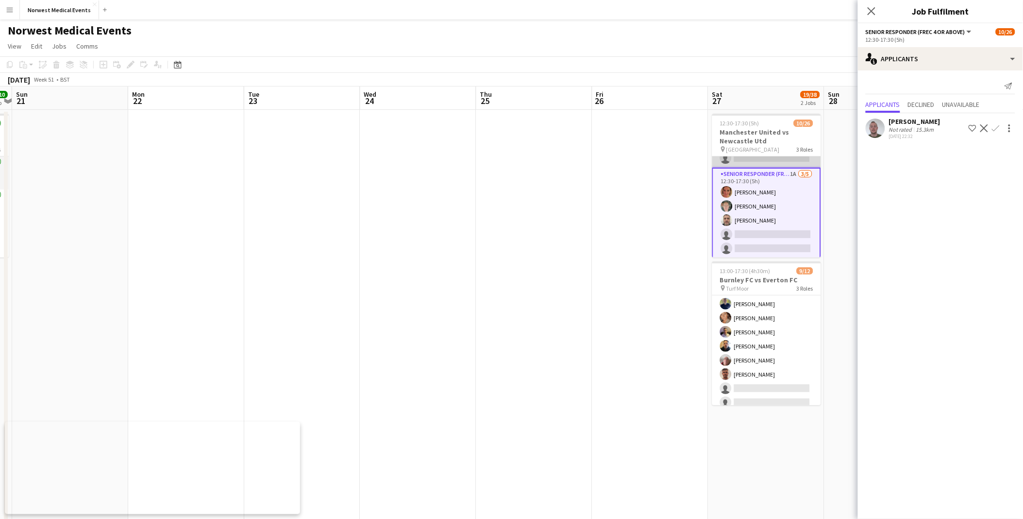
scroll to position [215, 0]
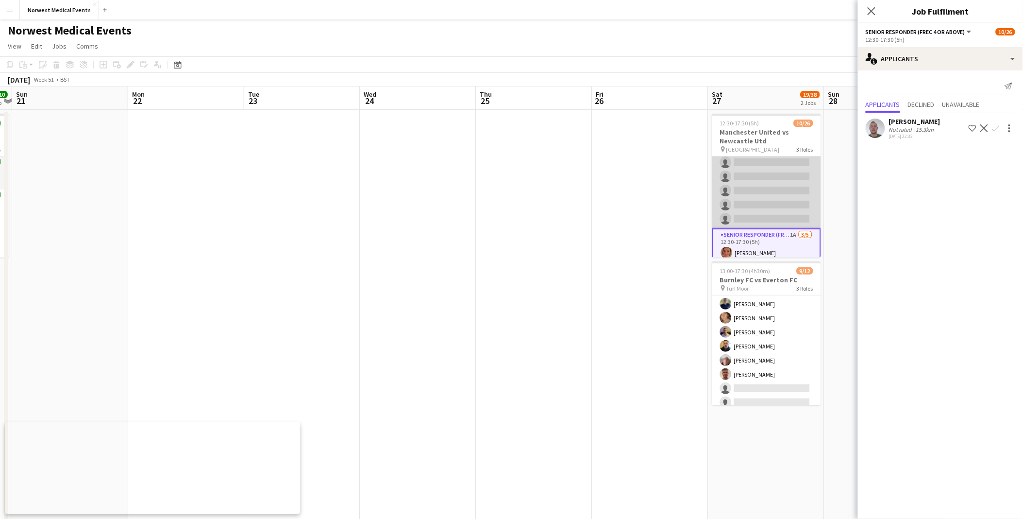
click at [502, 182] on app-card-role "First Responder (Medical) [DATE] 12:30-17:30 (5h) [PERSON_NAME] [PERSON_NAME] […" at bounding box center [766, 85] width 109 height 286
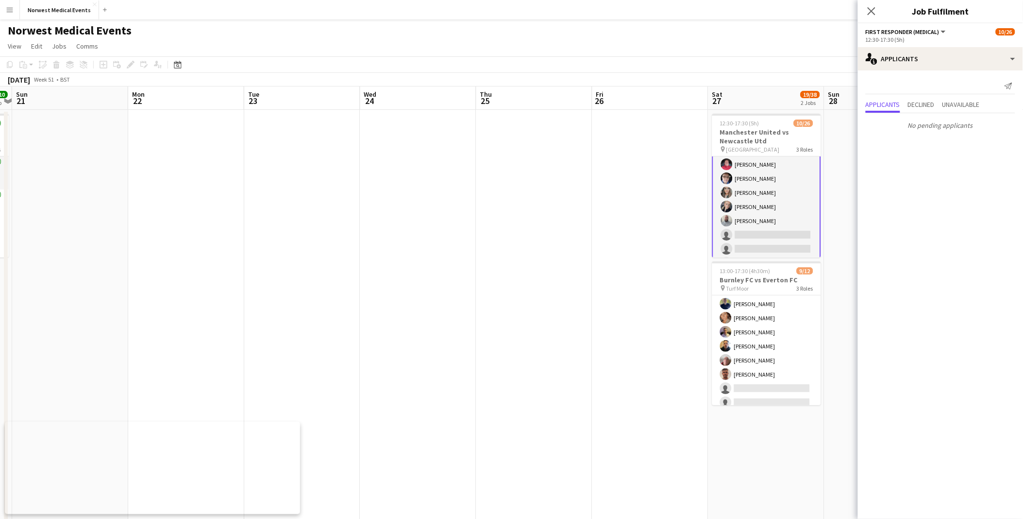
scroll to position [0, 0]
click at [502, 8] on icon at bounding box center [871, 10] width 9 height 9
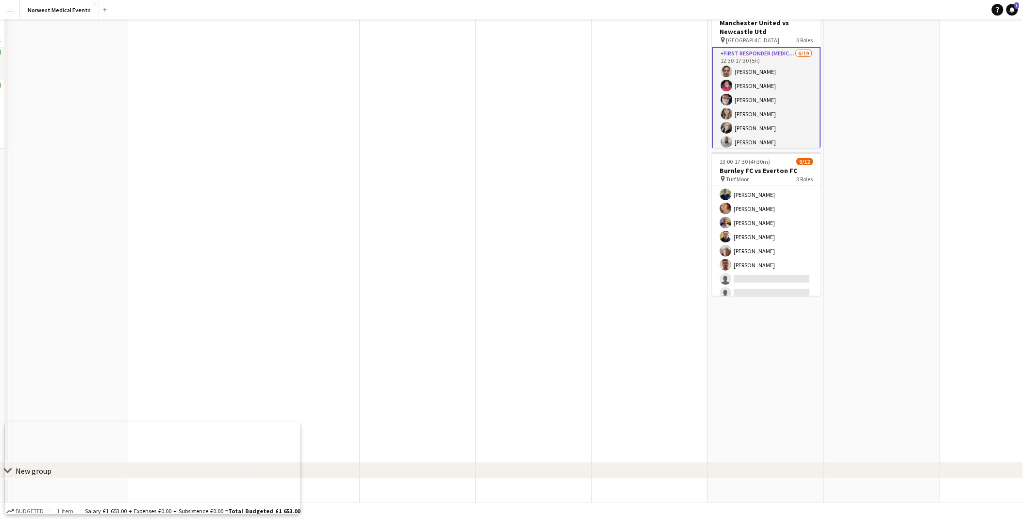
scroll to position [113, 0]
